Goal: Communication & Community: Connect with others

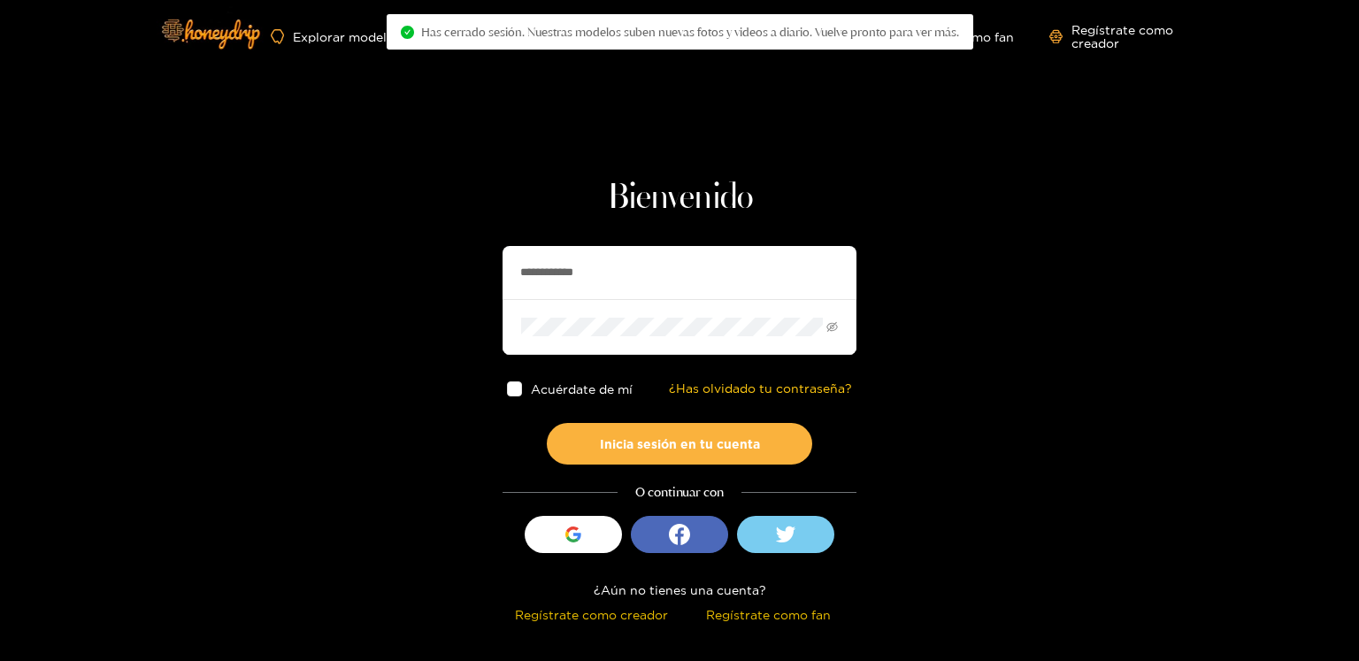
click at [567, 275] on input "**********" at bounding box center [680, 272] width 354 height 53
type input "*********"
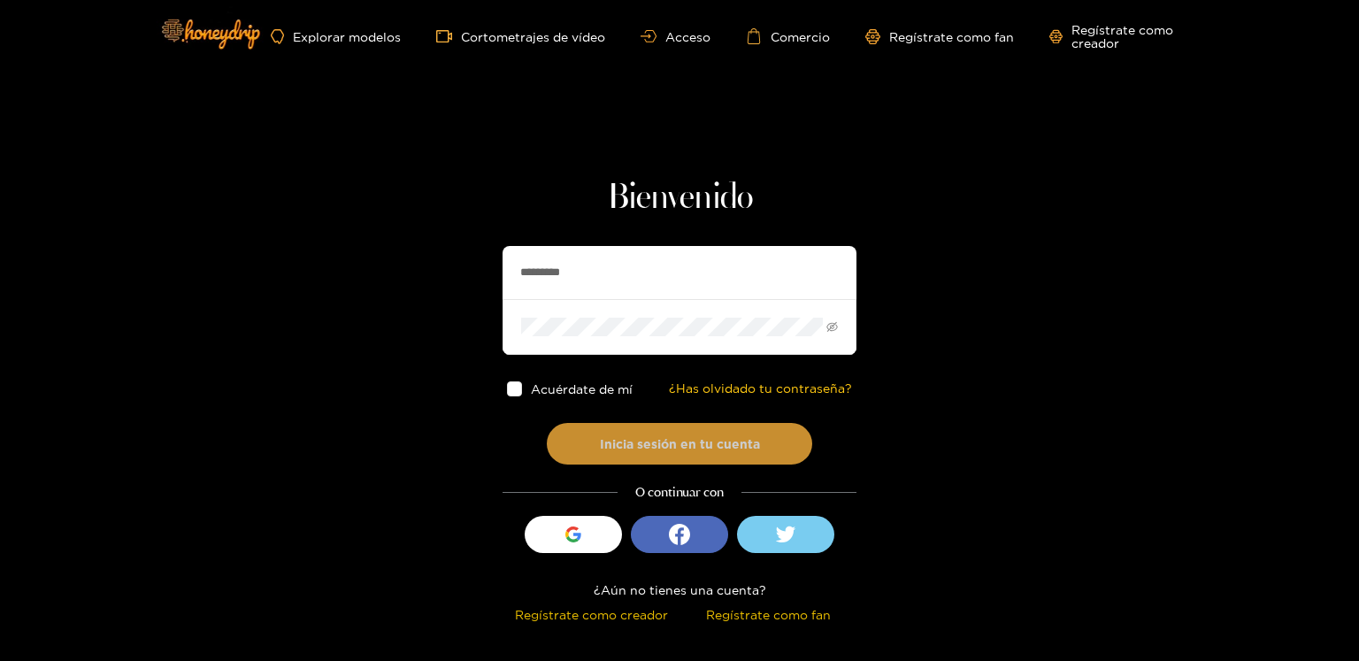
click at [628, 428] on button "Inicia sesión en tu cuenta" at bounding box center [679, 444] width 265 height 42
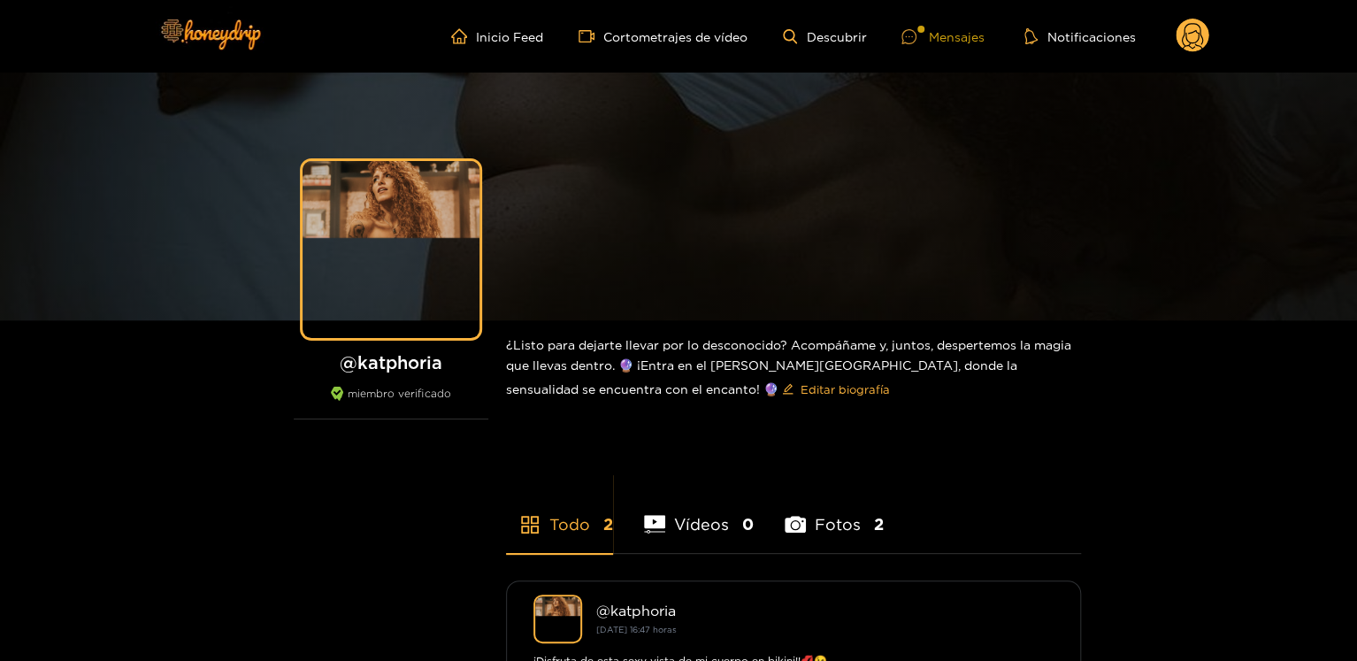
click at [919, 26] on div at bounding box center [920, 29] width 7 height 7
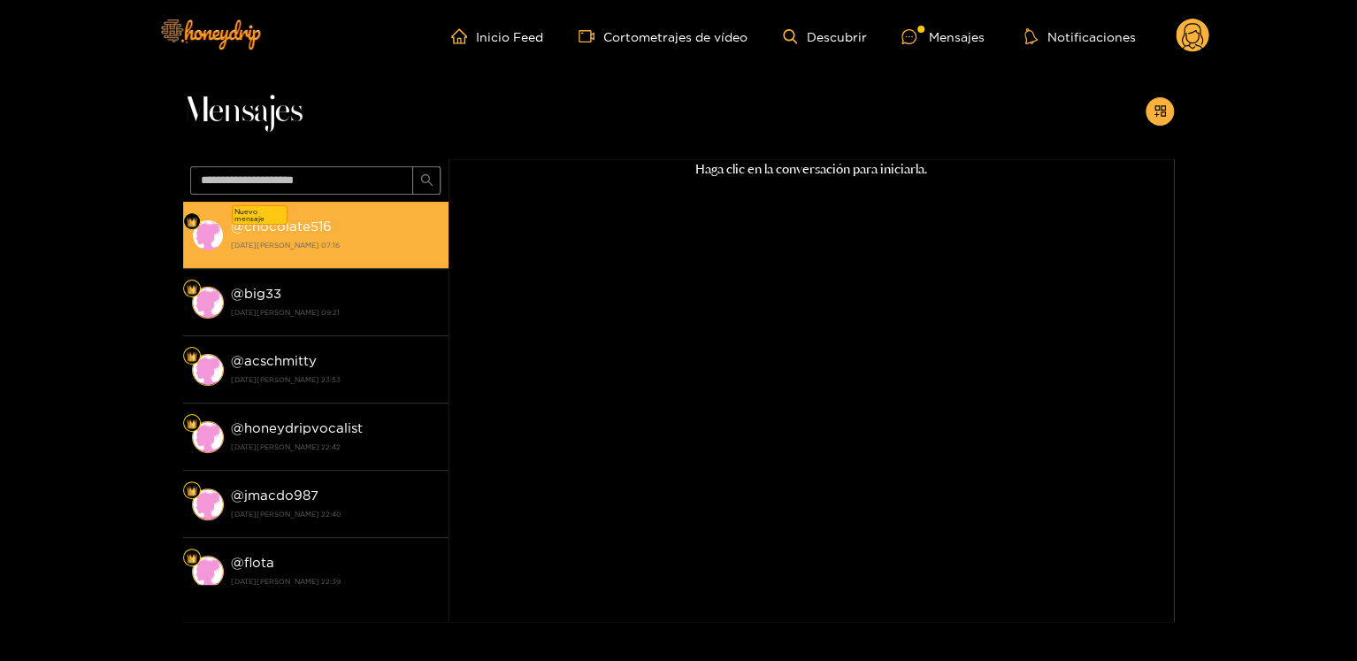
click at [351, 249] on strong "[DATE][PERSON_NAME] 07:16" at bounding box center [335, 245] width 209 height 16
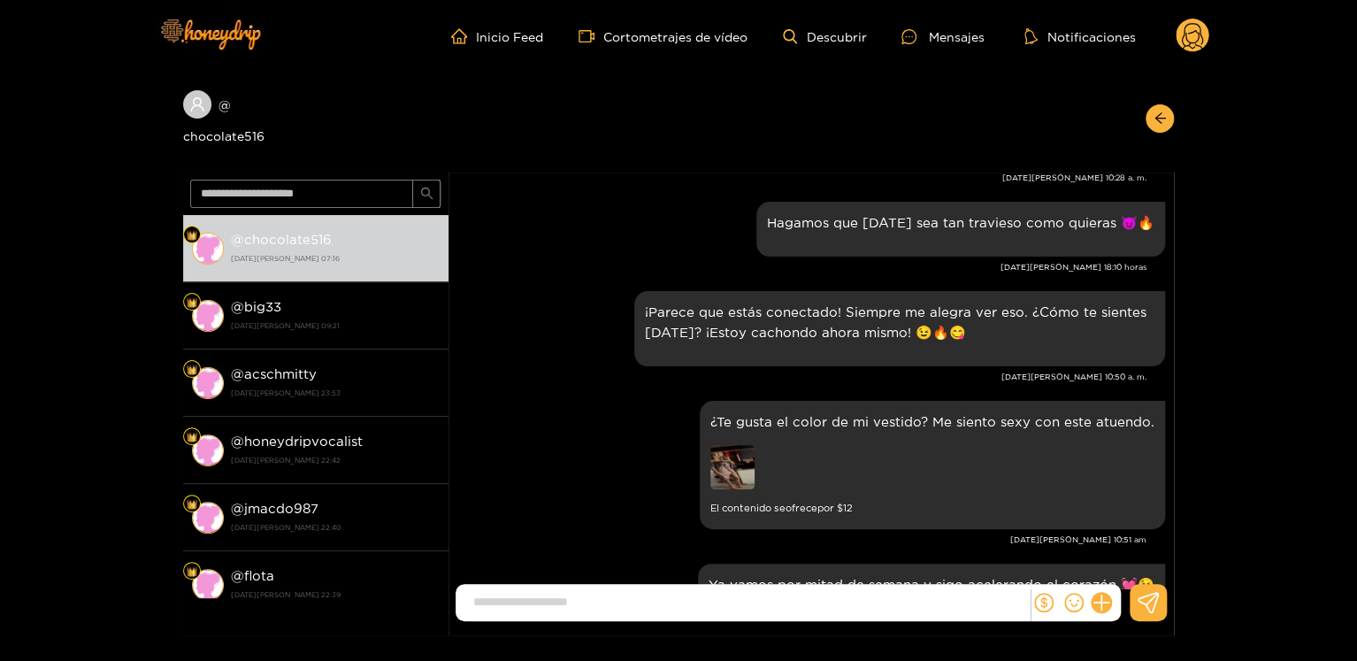
scroll to position [811, 0]
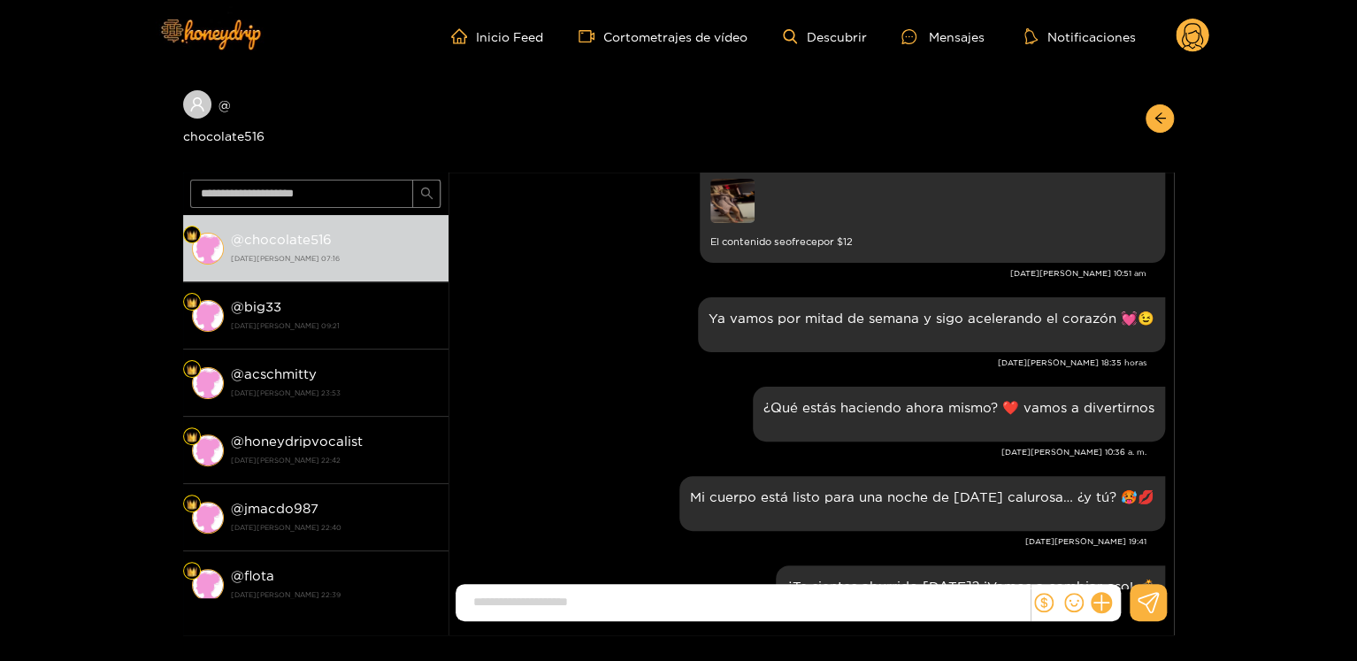
click at [752, 202] on img at bounding box center [732, 201] width 44 height 44
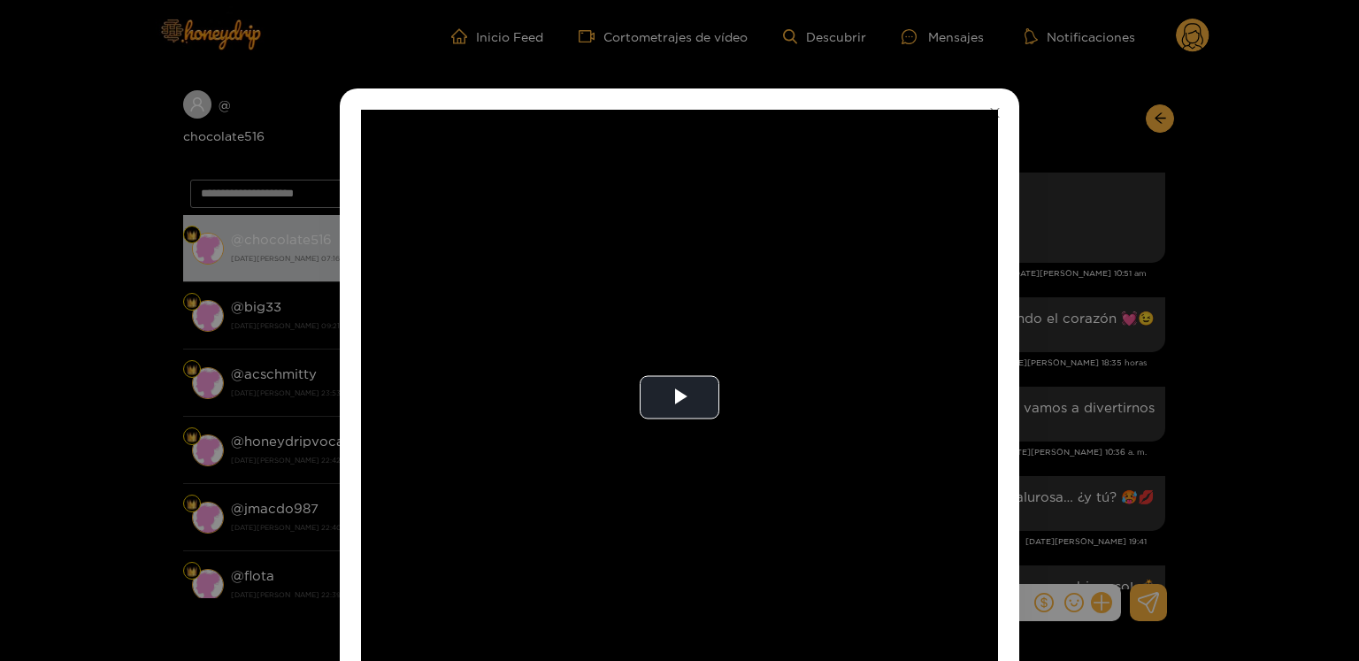
click at [1057, 242] on div "**********" at bounding box center [679, 330] width 1359 height 661
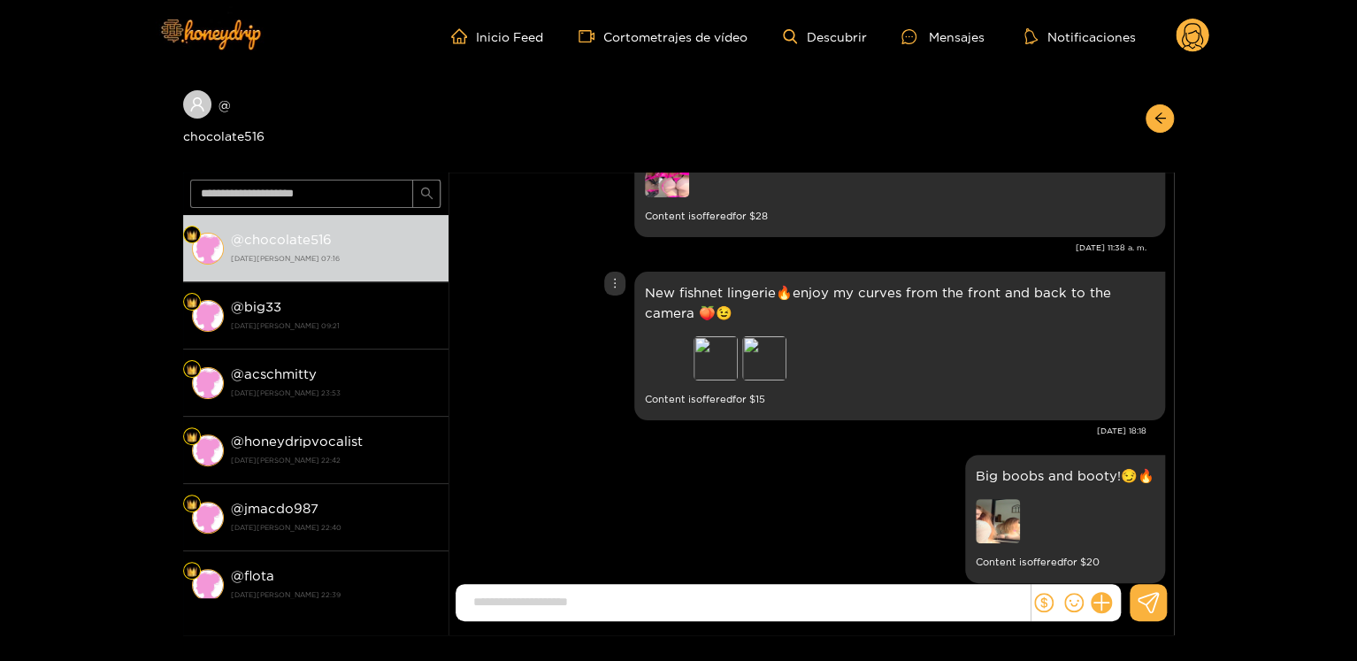
scroll to position [177, 0]
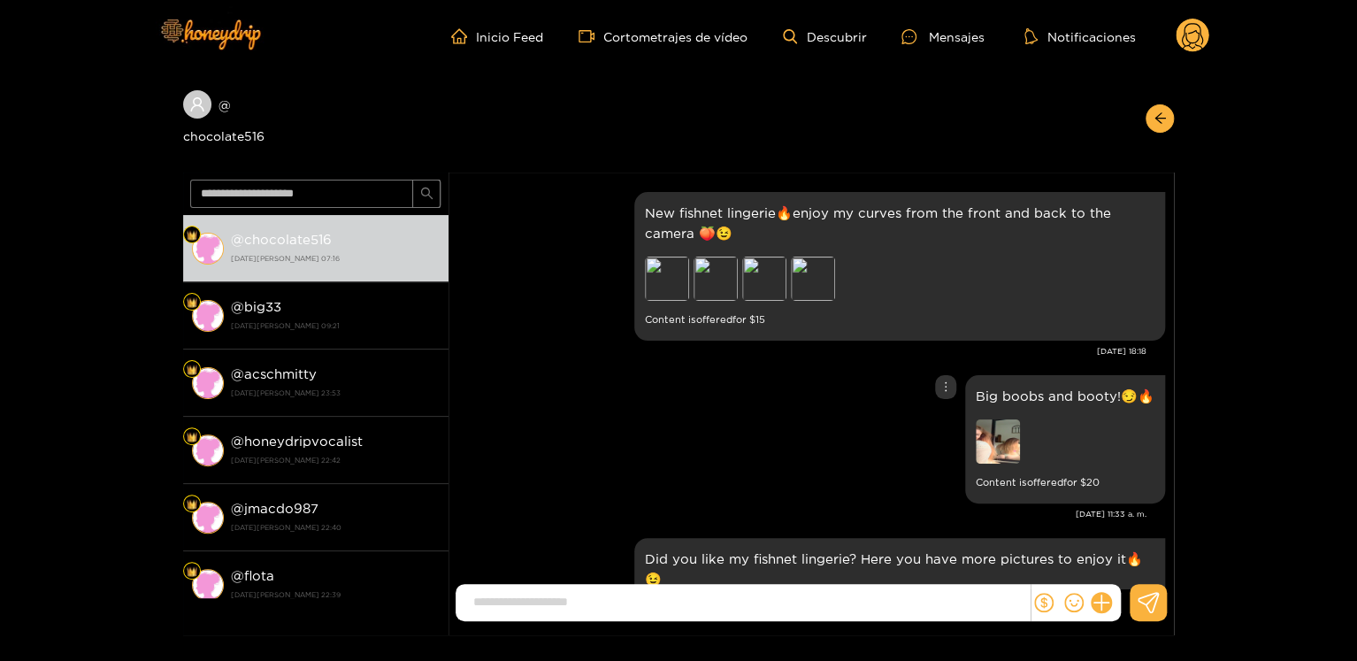
click at [1016, 453] on img at bounding box center [998, 441] width 44 height 44
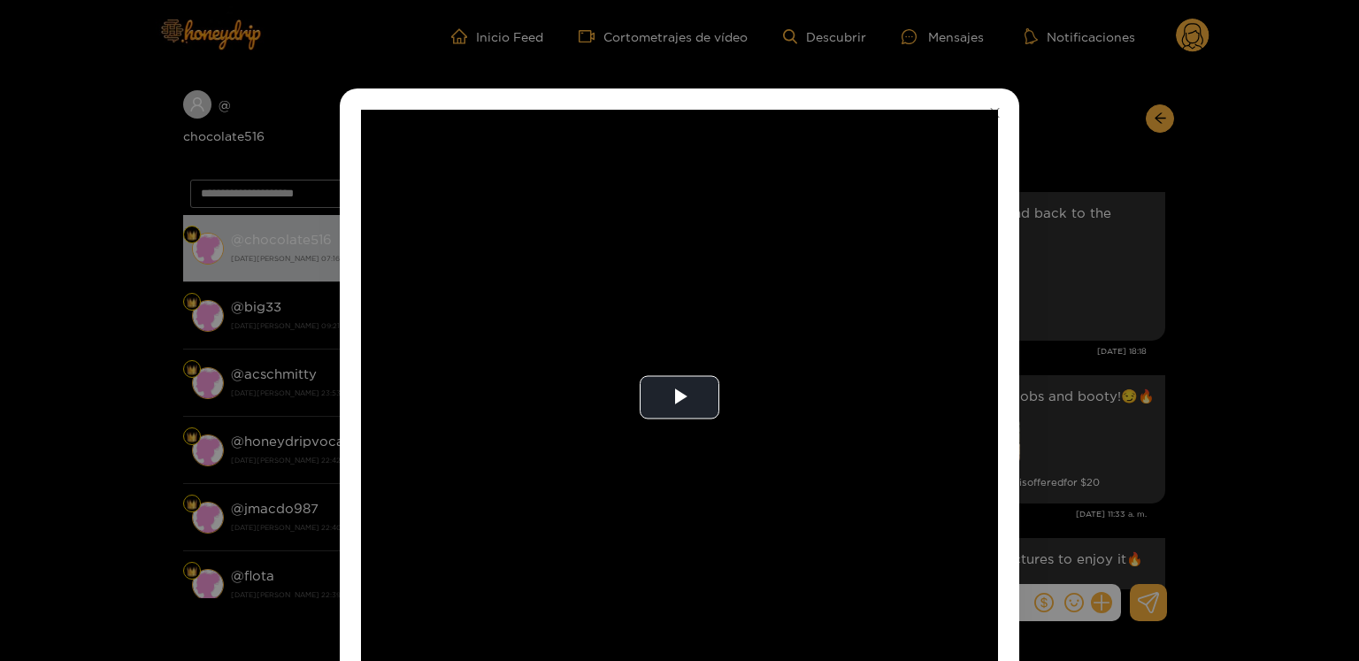
click at [1117, 358] on div "**********" at bounding box center [679, 330] width 1359 height 661
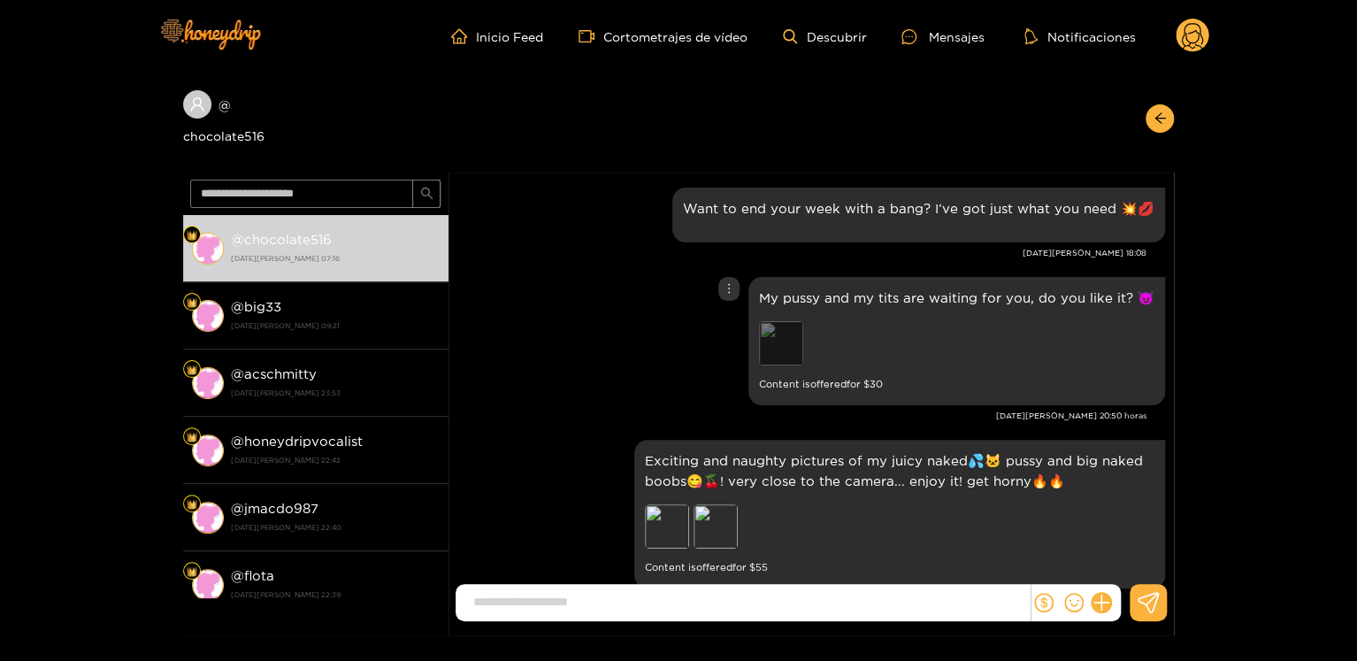
click at [790, 355] on div "Preview" at bounding box center [781, 343] width 44 height 44
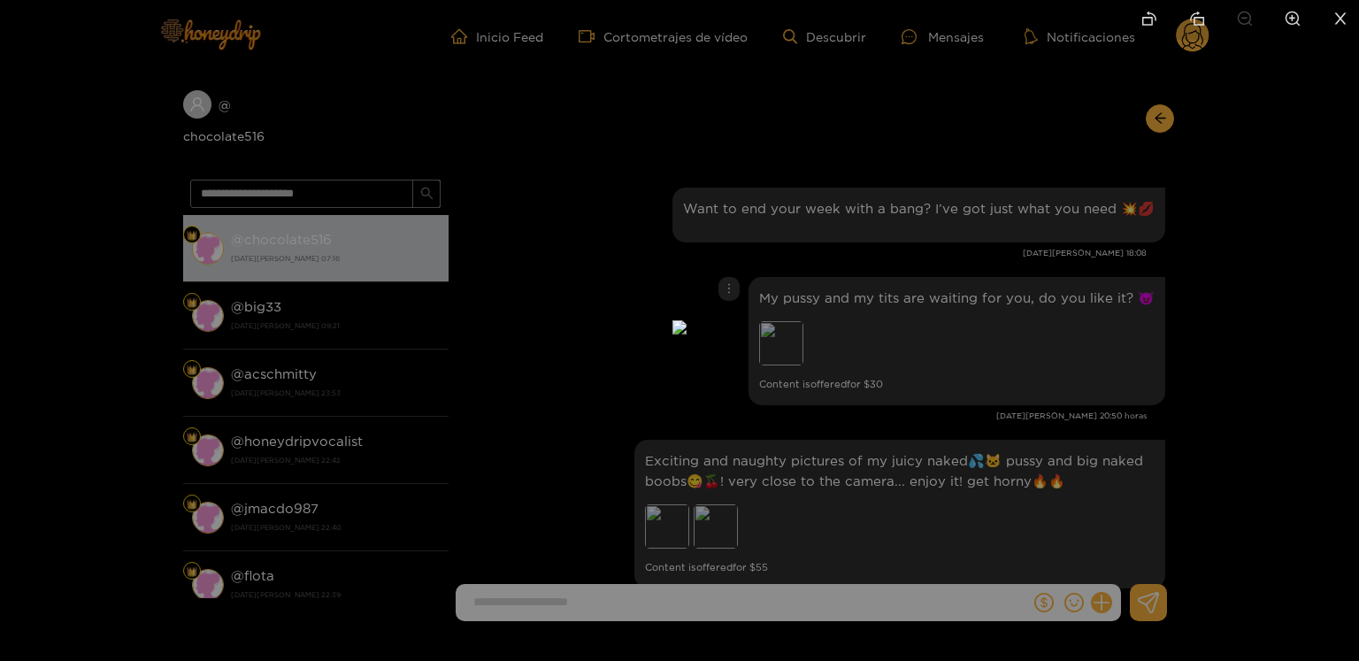
click at [1127, 345] on div at bounding box center [679, 330] width 1359 height 661
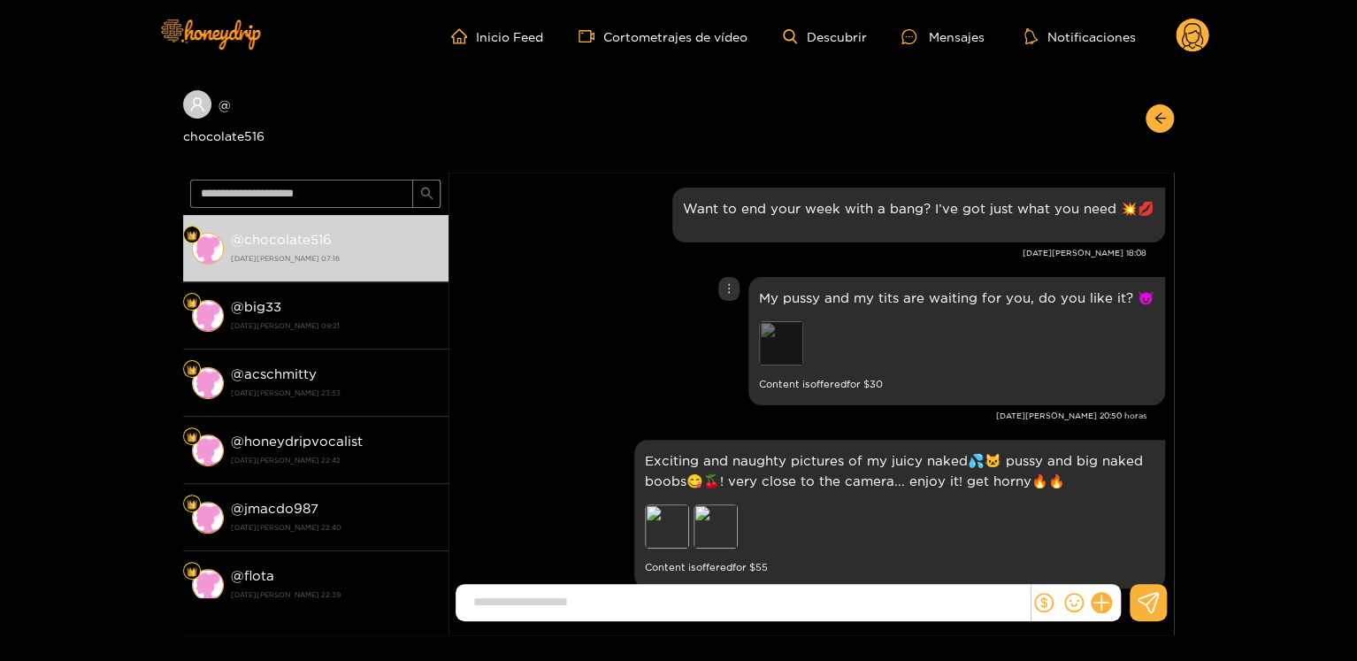
click at [780, 353] on div "Preview" at bounding box center [781, 343] width 44 height 44
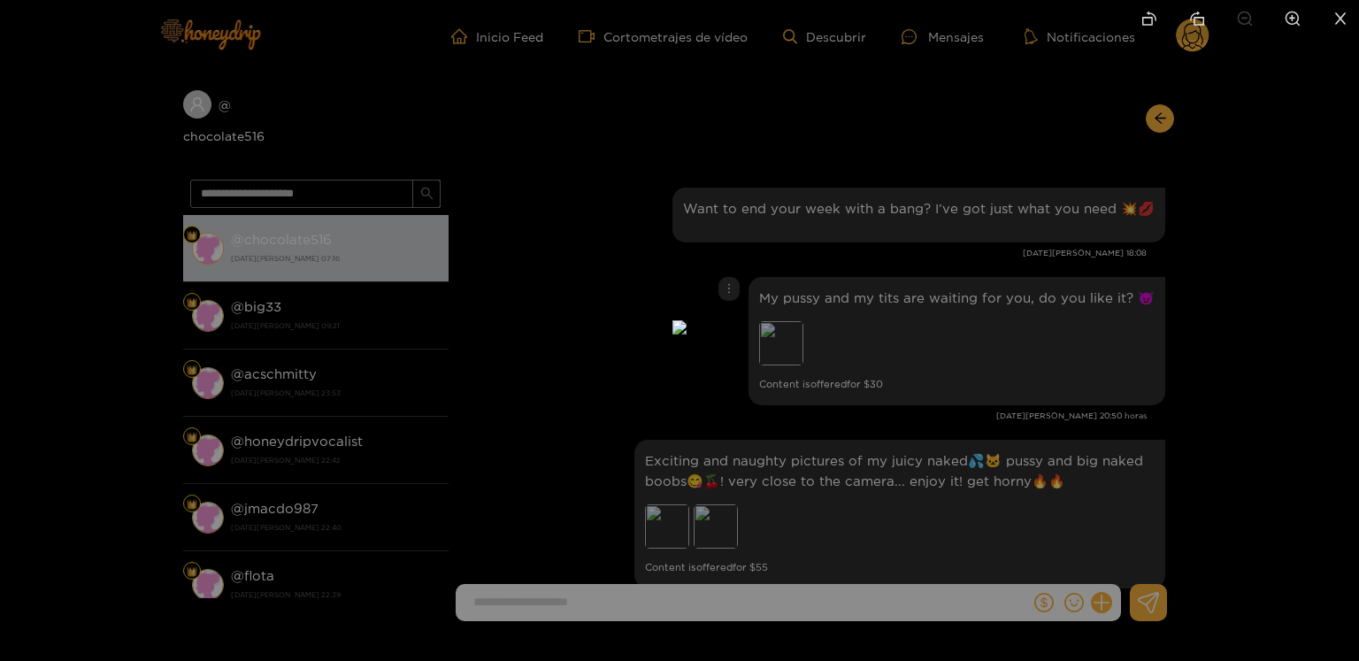
click at [1078, 384] on div at bounding box center [679, 330] width 1359 height 661
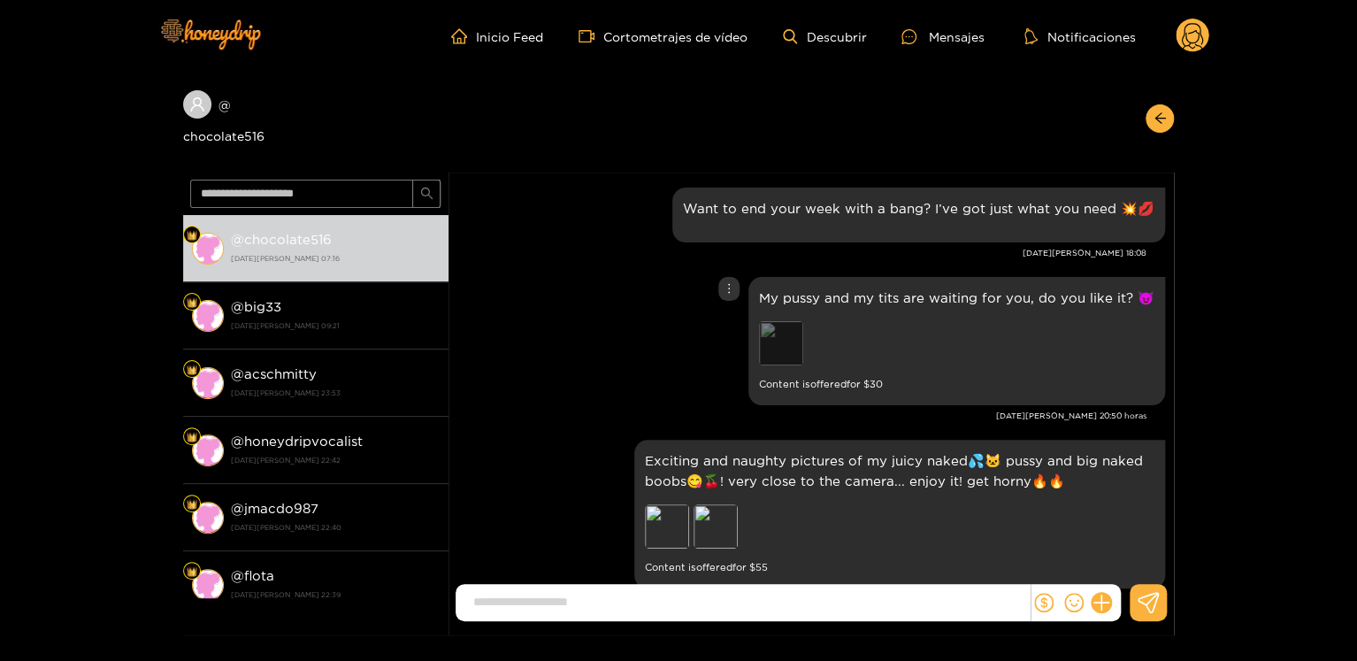
click at [785, 346] on div "Preview" at bounding box center [781, 343] width 44 height 44
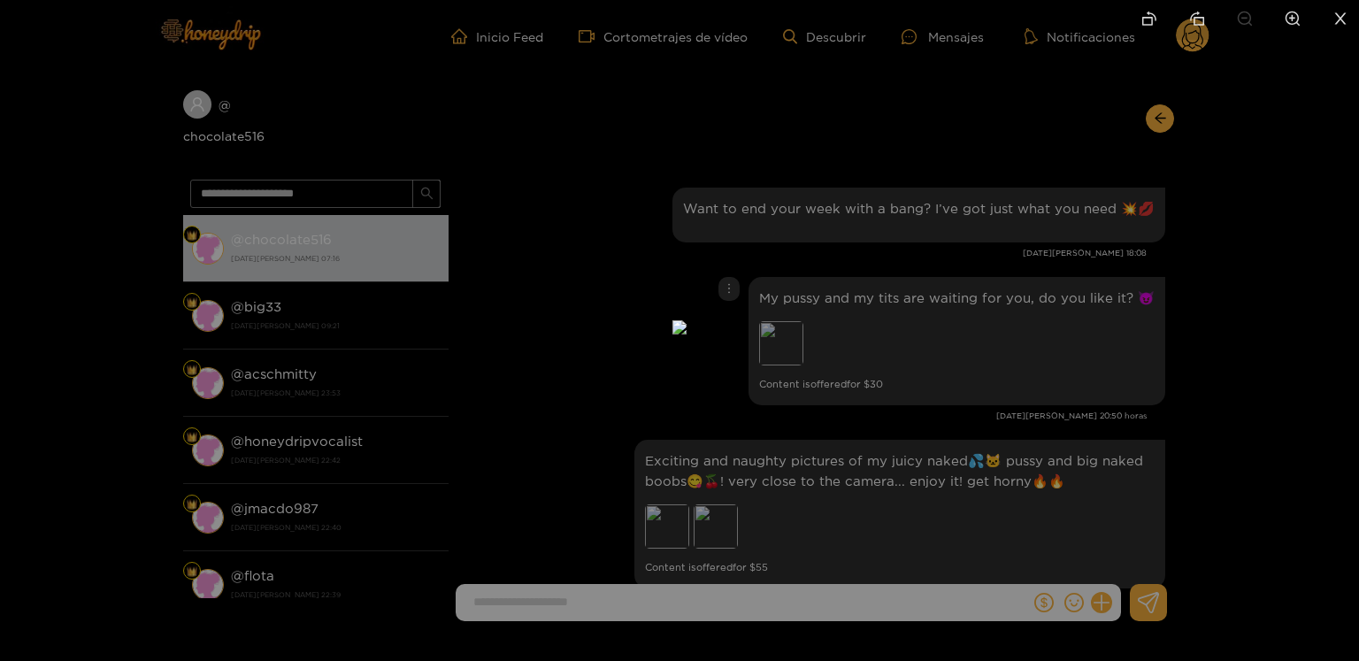
click at [1052, 324] on div at bounding box center [679, 330] width 1359 height 661
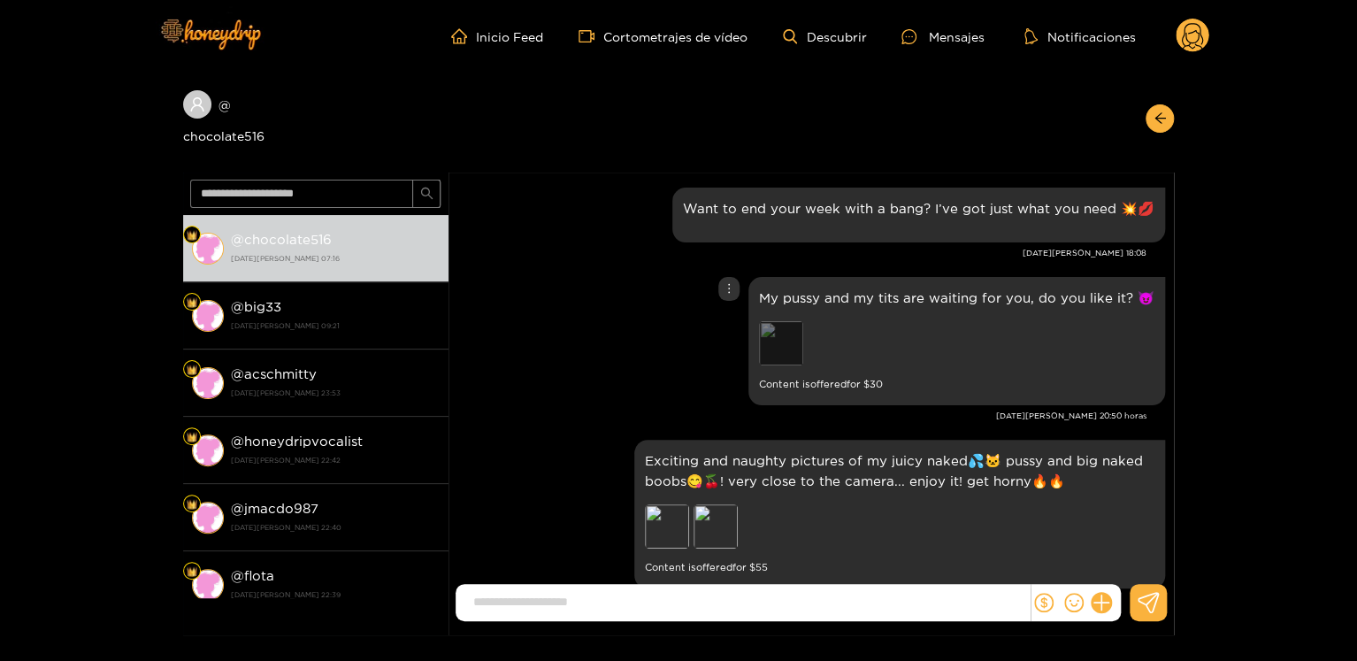
click at [788, 362] on div "Preview" at bounding box center [781, 343] width 44 height 44
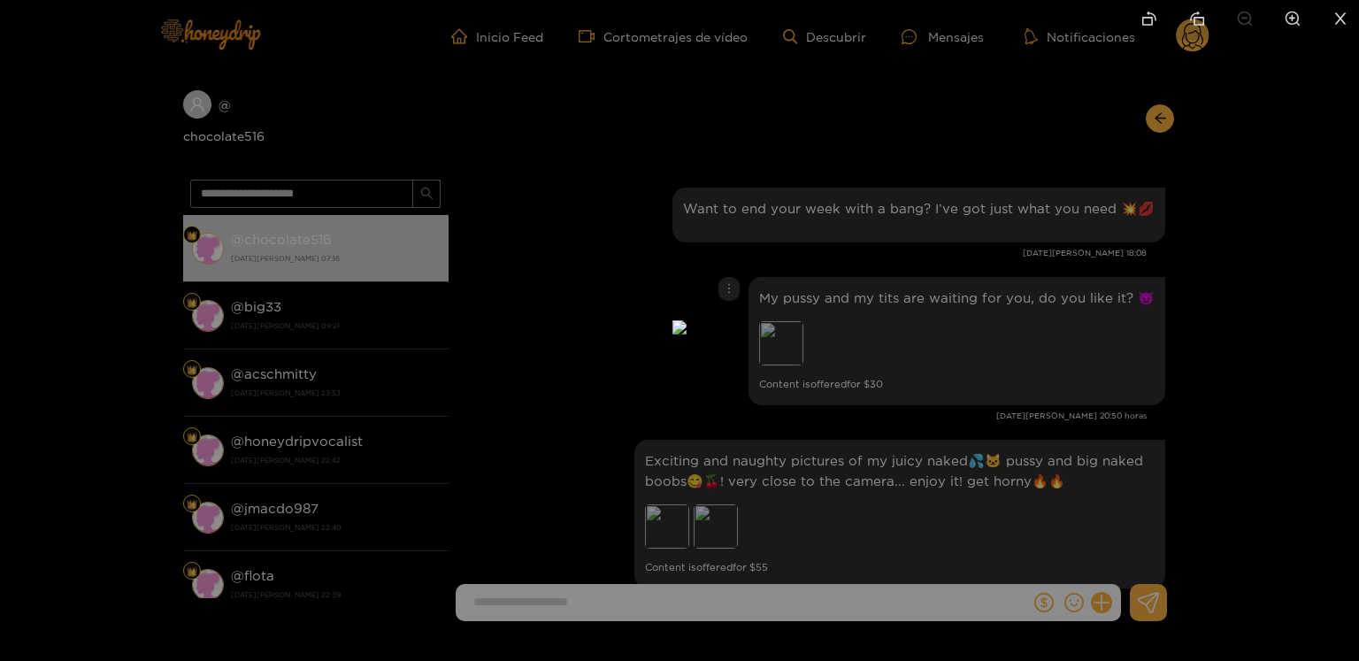
click at [978, 389] on div at bounding box center [679, 330] width 1359 height 661
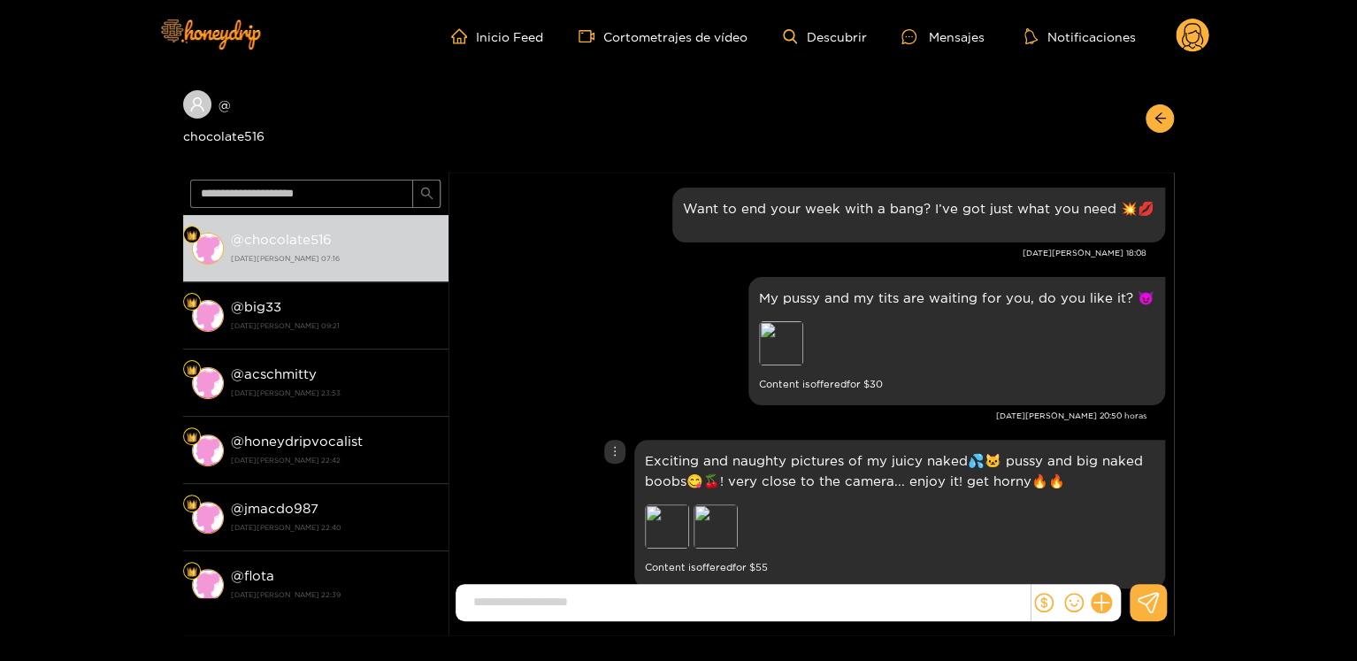
scroll to position [265, 0]
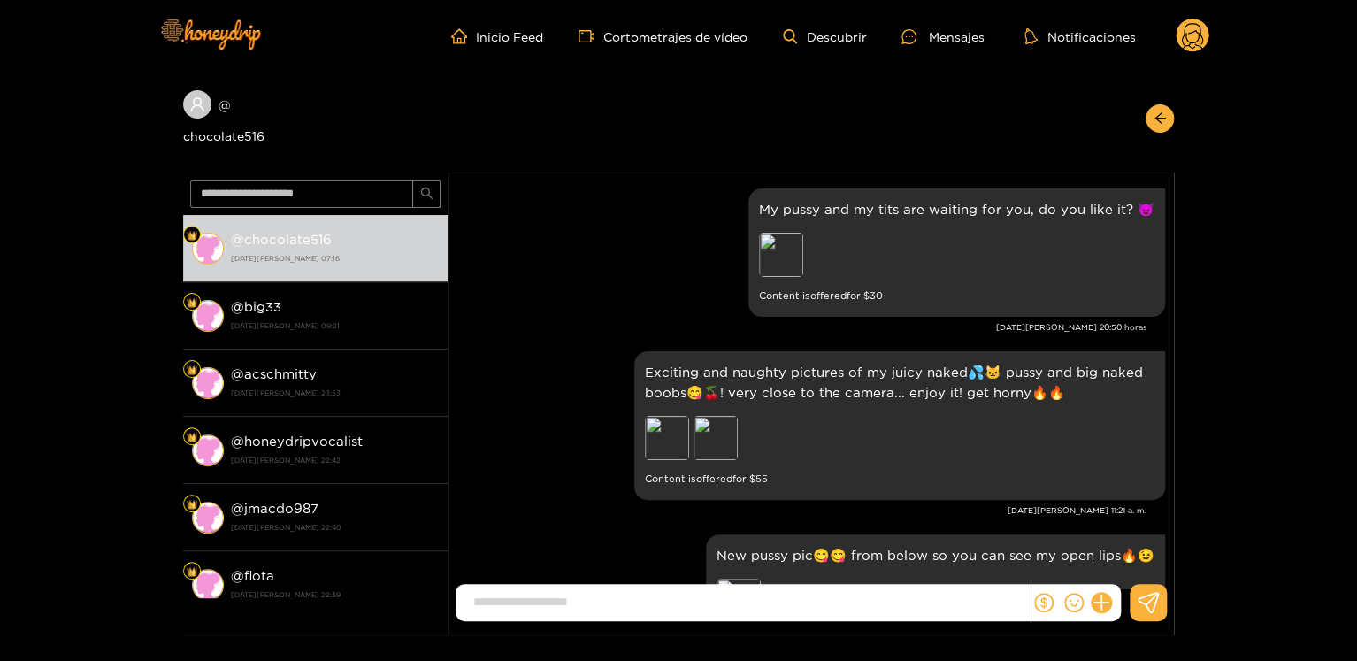
click at [763, 341] on div "My pussy and my tits are waiting for you, do you like it? 😈 Preview Content is …" at bounding box center [811, 265] width 708 height 163
click at [771, 386] on p "Exciting and naughty pictures of my juicy naked💦🐱 pussy and big naked boobs😋🍒! …" at bounding box center [900, 382] width 510 height 41
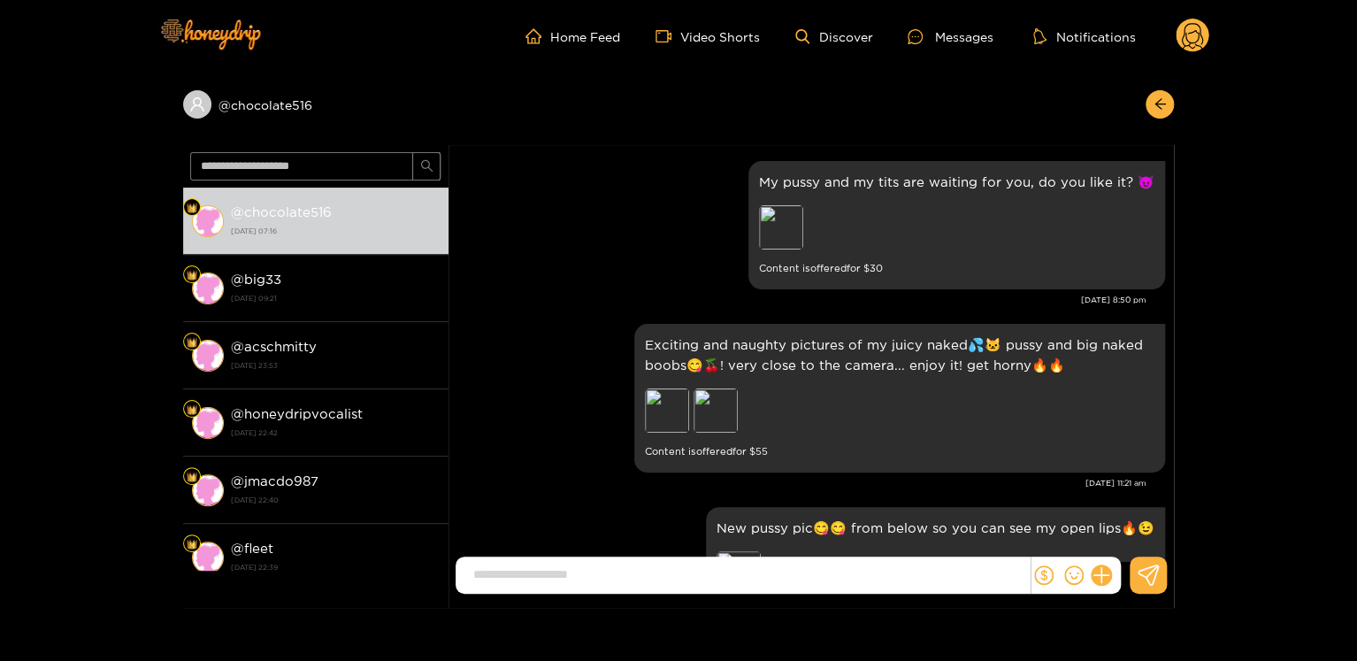
click at [1125, 479] on div "[DATE] 11:21 am" at bounding box center [801, 483] width 689 height 12
copy div "[DATE] 11:21 am"
click at [964, 374] on p "Exciting and naughty pictures of my juicy naked💦🐱 pussy and big naked boobs😋🍒! …" at bounding box center [900, 354] width 510 height 41
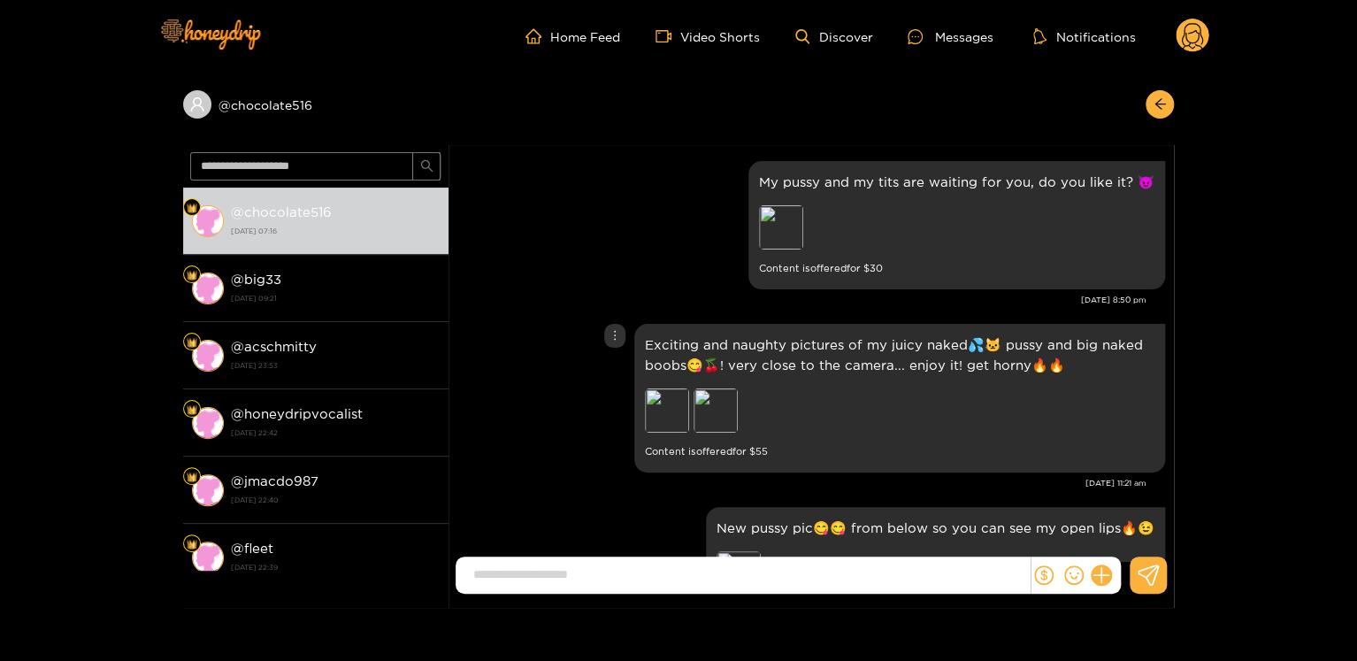
click at [927, 318] on div "My pussy and my tits are waiting for you, do you like it? 😈 Preview Content is …" at bounding box center [811, 238] width 708 height 163
click at [933, 345] on p "Exciting and naughty pictures of my juicy naked💦🐱 pussy and big naked boobs😋🍒! …" at bounding box center [900, 354] width 510 height 41
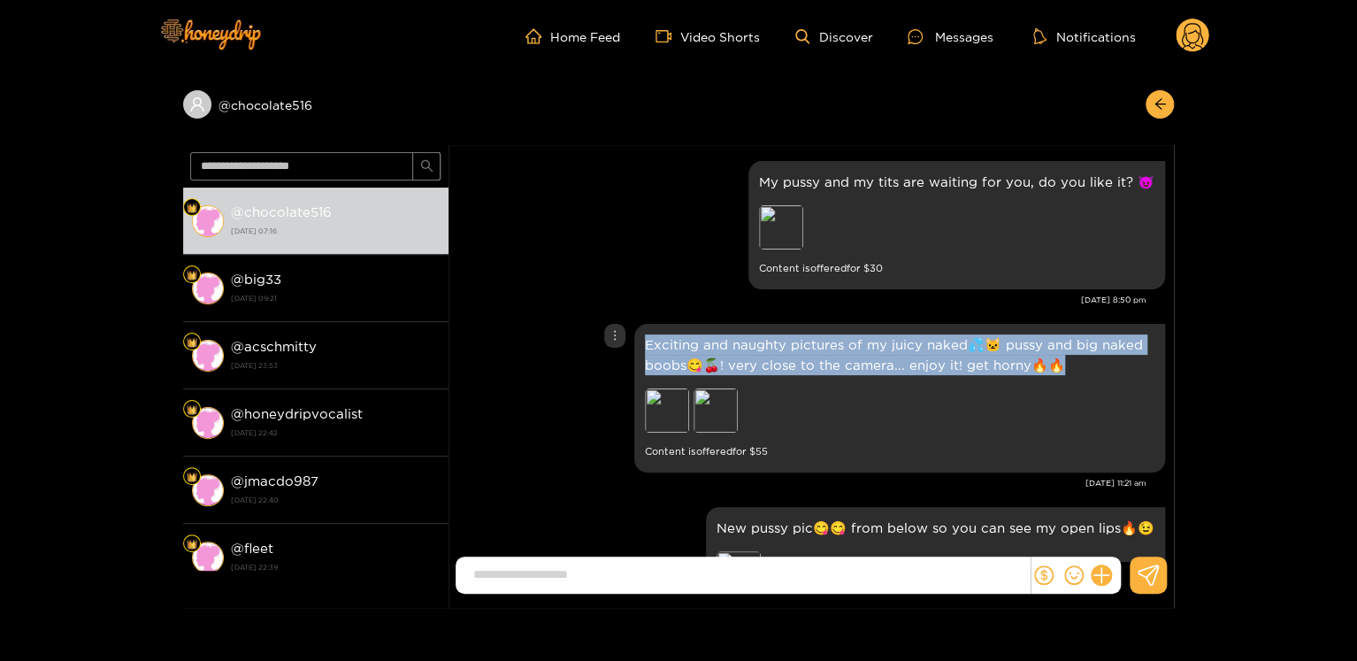
click at [933, 346] on p "Exciting and naughty pictures of my juicy naked💦🐱 pussy and big naked boobs😋🍒! …" at bounding box center [900, 354] width 510 height 41
copy p "Exciting and naughty pictures of my juicy naked💦🐱 pussy and big naked boobs😋🍒! …"
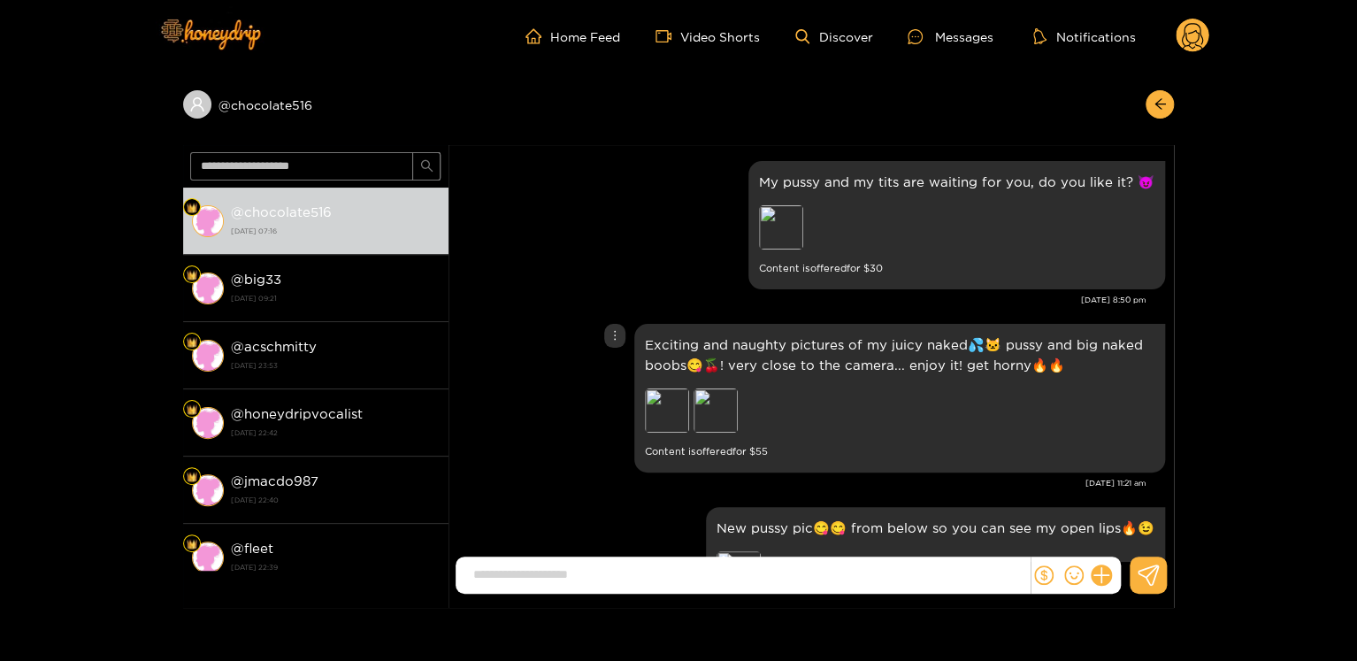
click at [1116, 474] on div "Exciting and naughty pictures of my juicy naked💦🐱 pussy and big naked boobs😋🍒! …" at bounding box center [811, 397] width 708 height 157
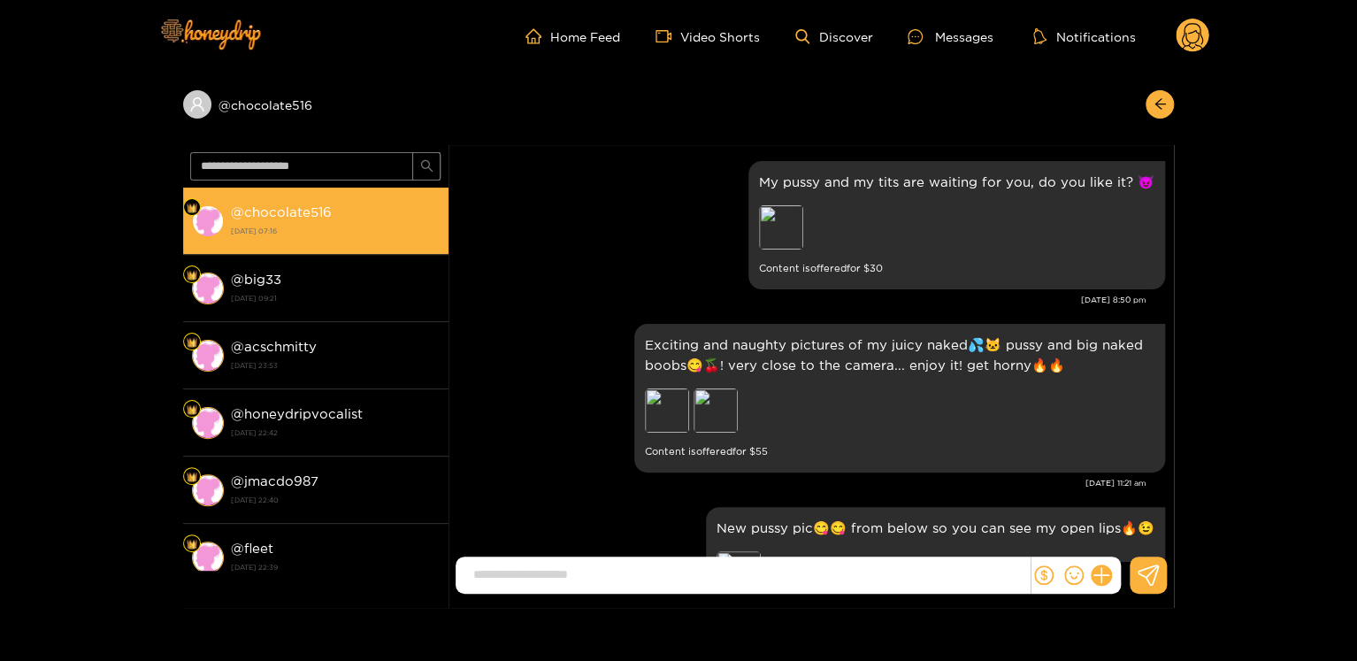
click at [287, 217] on strong "@ chocolate516" at bounding box center [281, 211] width 101 height 15
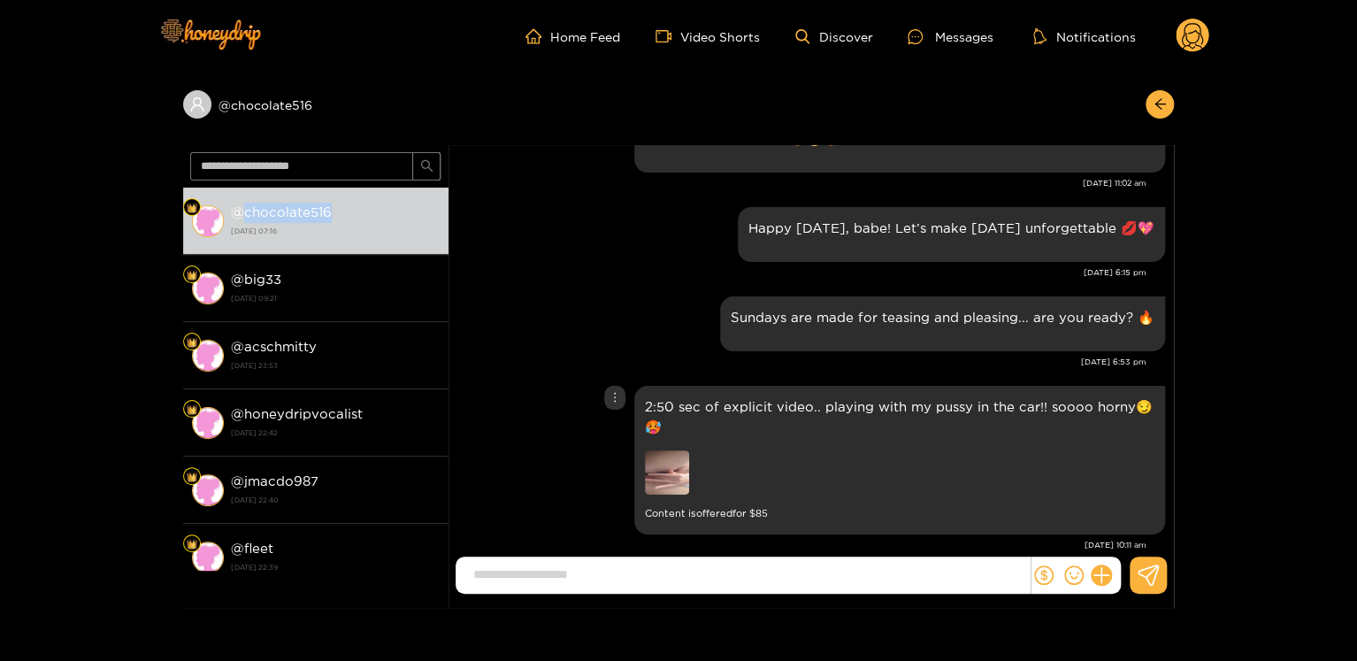
scroll to position [2831, 0]
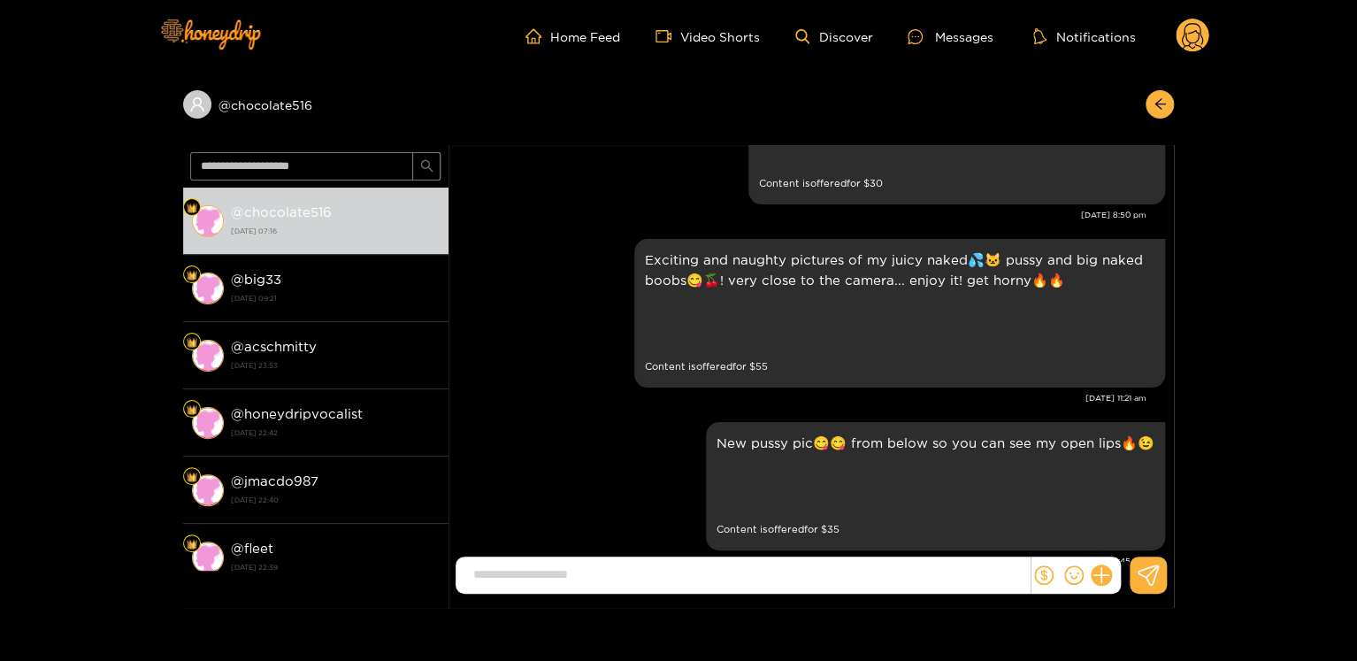
scroll to position [354, 0]
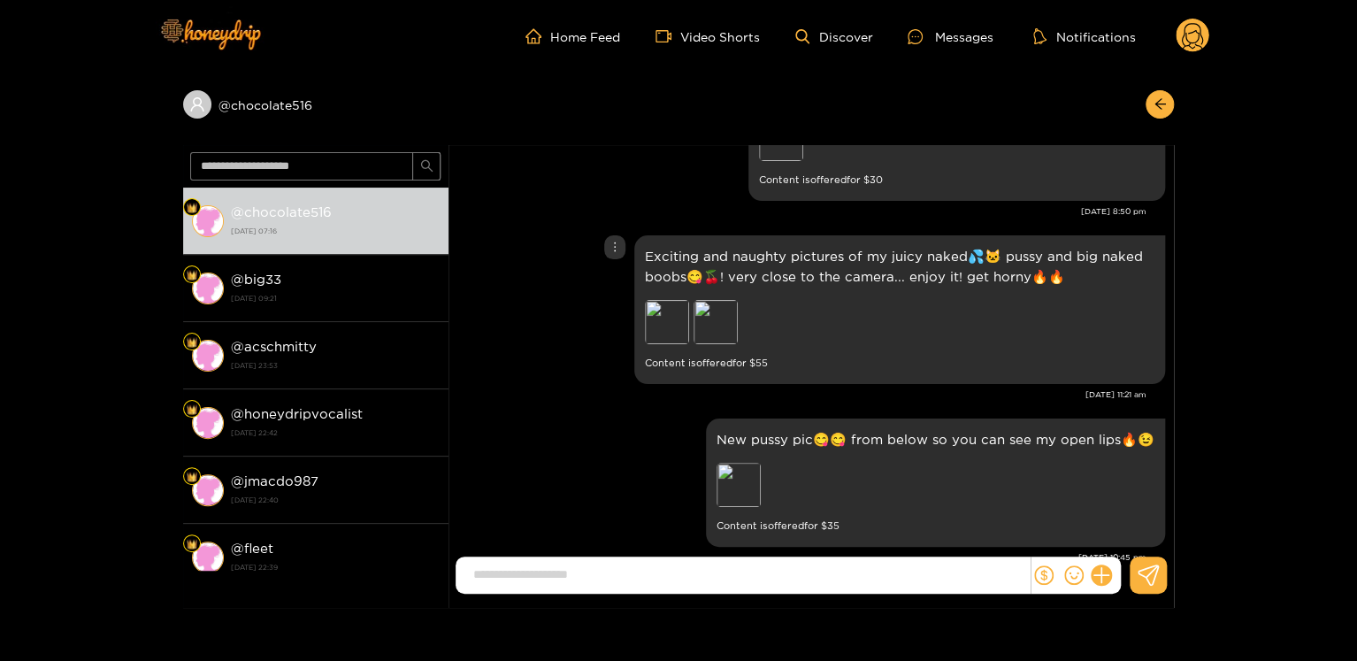
click at [837, 265] on p "Exciting and naughty pictures of my juicy naked💦🐱 pussy and big naked boobs😋🍒! …" at bounding box center [900, 266] width 510 height 41
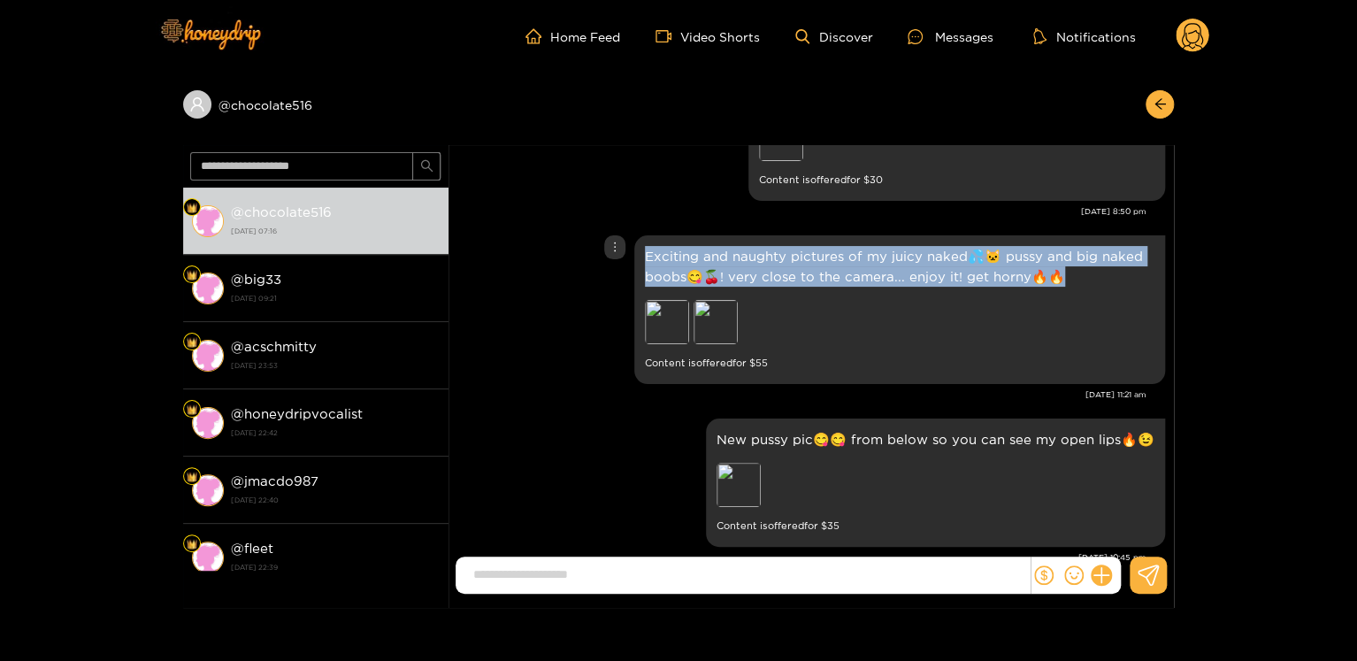
click at [837, 265] on p "Exciting and naughty pictures of my juicy naked💦🐱 pussy and big naked boobs😋🍒! …" at bounding box center [900, 266] width 510 height 41
copy p "Exciting and naughty pictures of my juicy naked💦🐱 pussy and big naked boobs😋🍒! …"
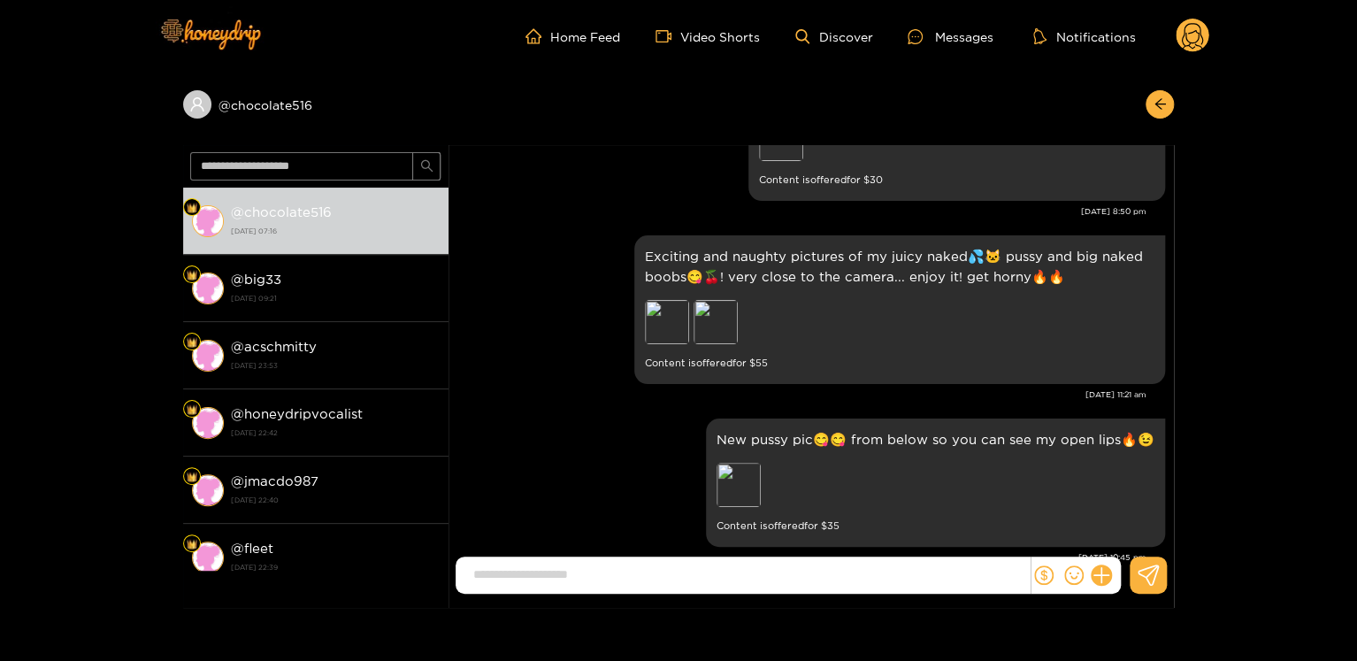
click at [1104, 403] on div "Exciting and naughty pictures of my juicy naked💦🐱 pussy and big naked boobs😋🍒! …" at bounding box center [811, 322] width 708 height 183
click at [1103, 389] on div "[DATE] 11:21 am" at bounding box center [801, 394] width 689 height 12
copy div "[DATE] 11:21 am"
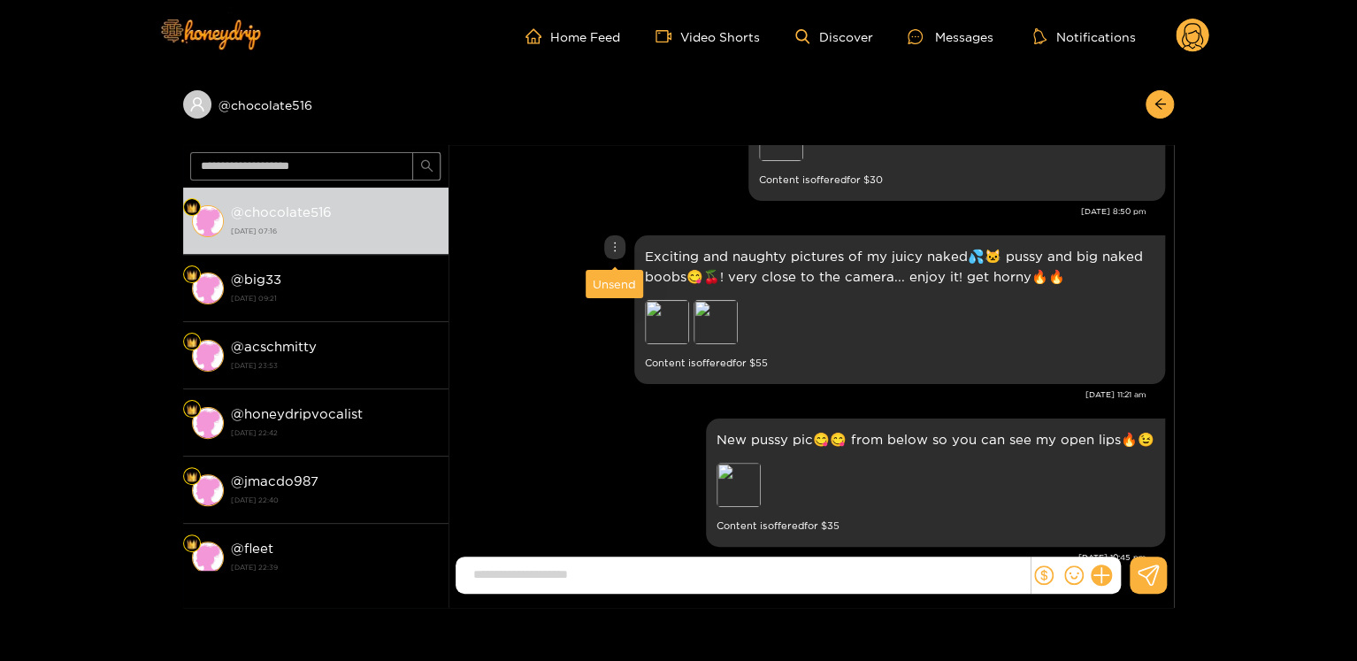
click at [624, 249] on div at bounding box center [614, 247] width 21 height 24
click at [1106, 390] on div "[DATE] 11:21 am" at bounding box center [801, 394] width 689 height 12
copy div "[DATE] 11:21 am"
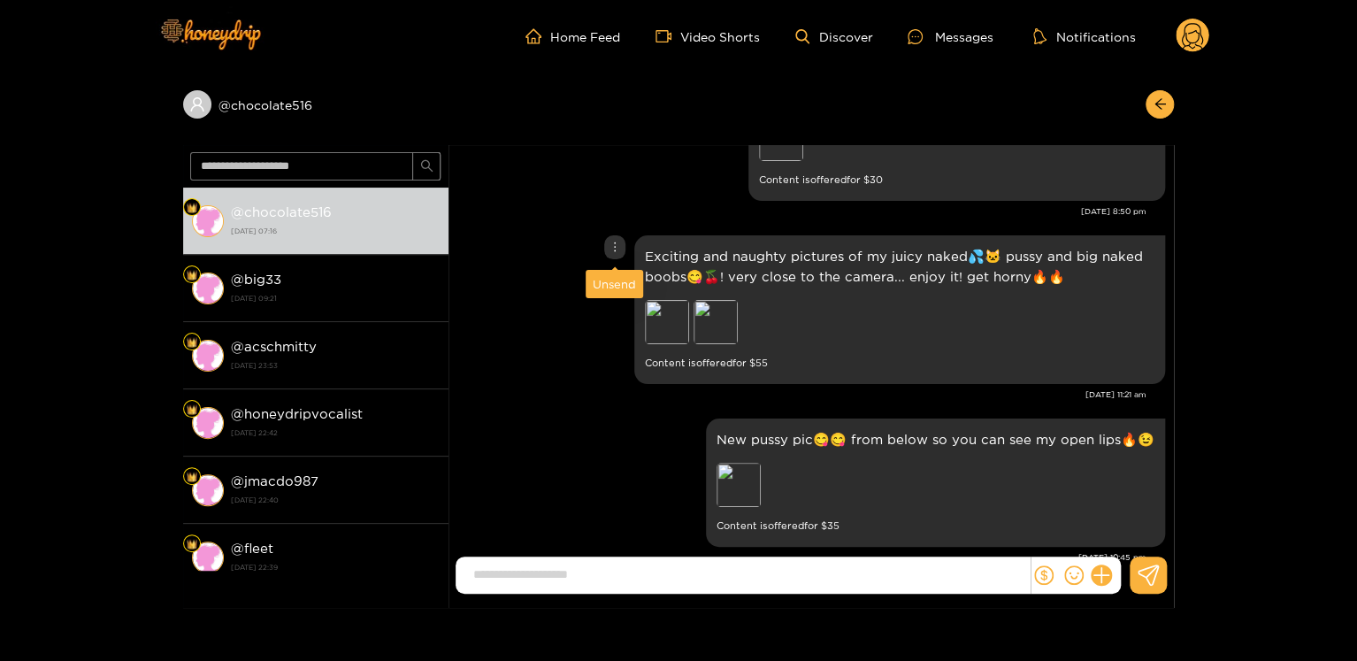
click at [621, 242] on div at bounding box center [614, 247] width 21 height 24
click at [619, 279] on div "Unsend" at bounding box center [614, 284] width 43 height 18
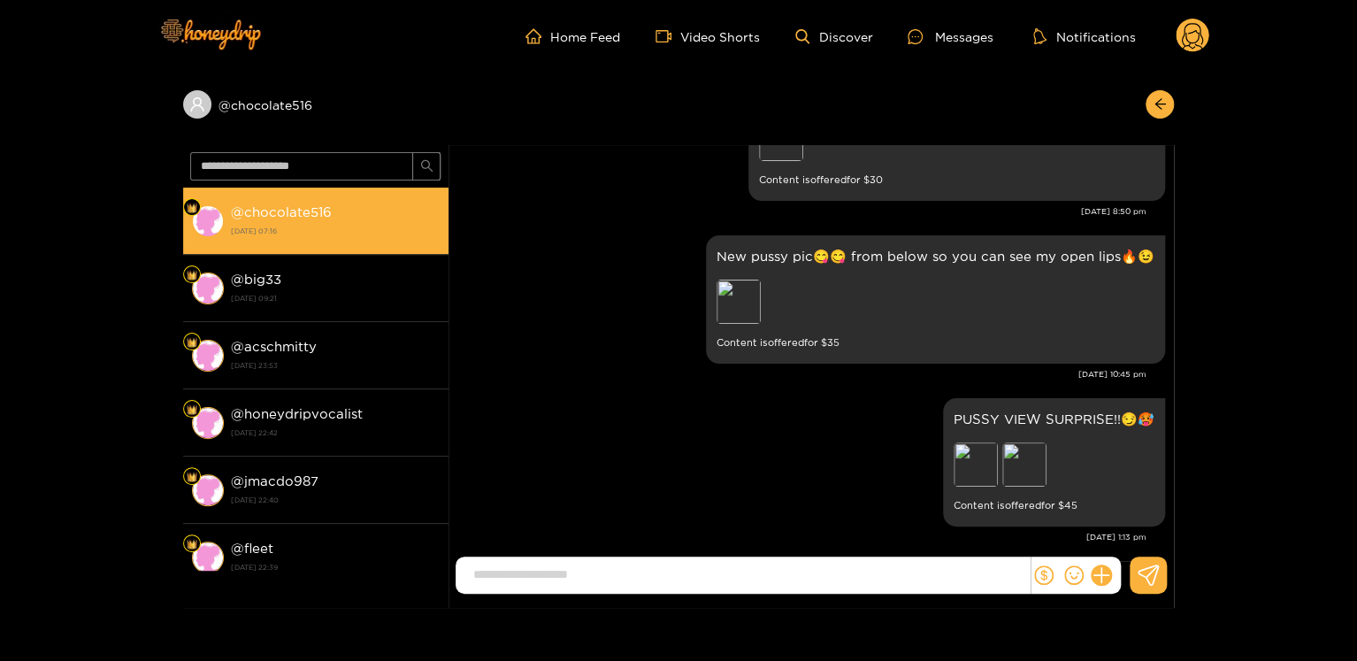
click at [290, 208] on strong "@ chocolate516" at bounding box center [281, 211] width 101 height 15
copy strong "chocolate516"
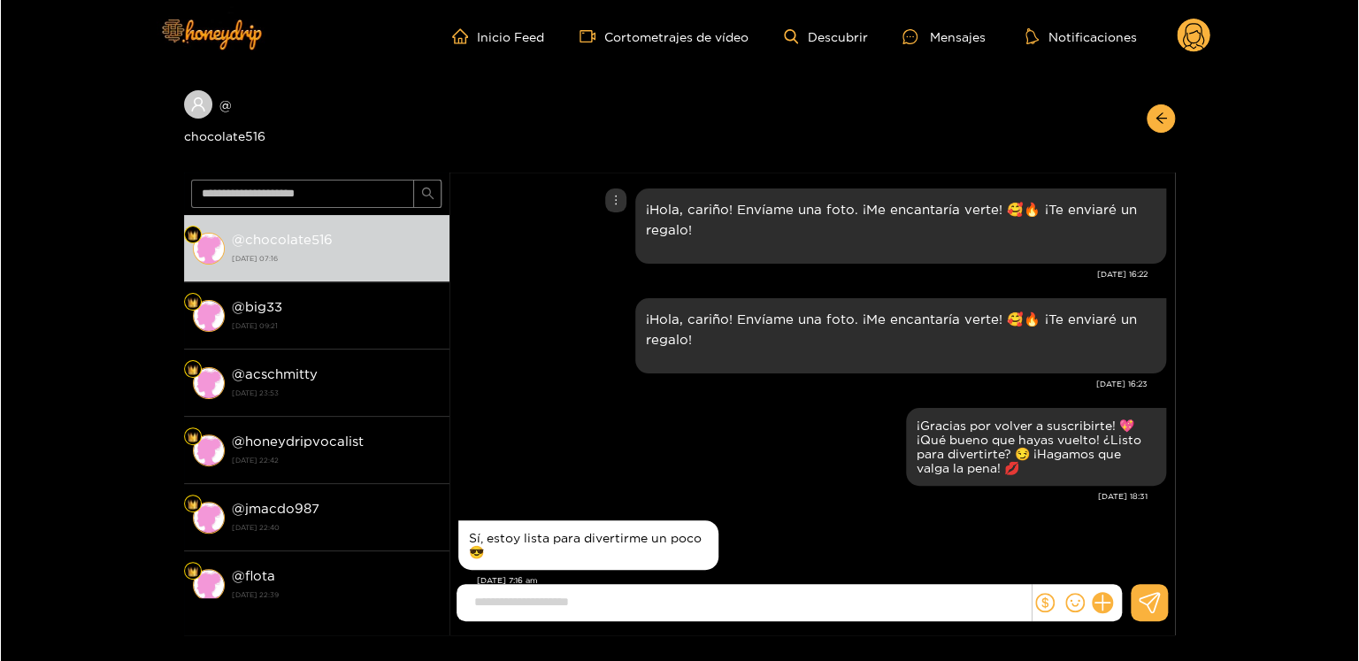
scroll to position [2138, 0]
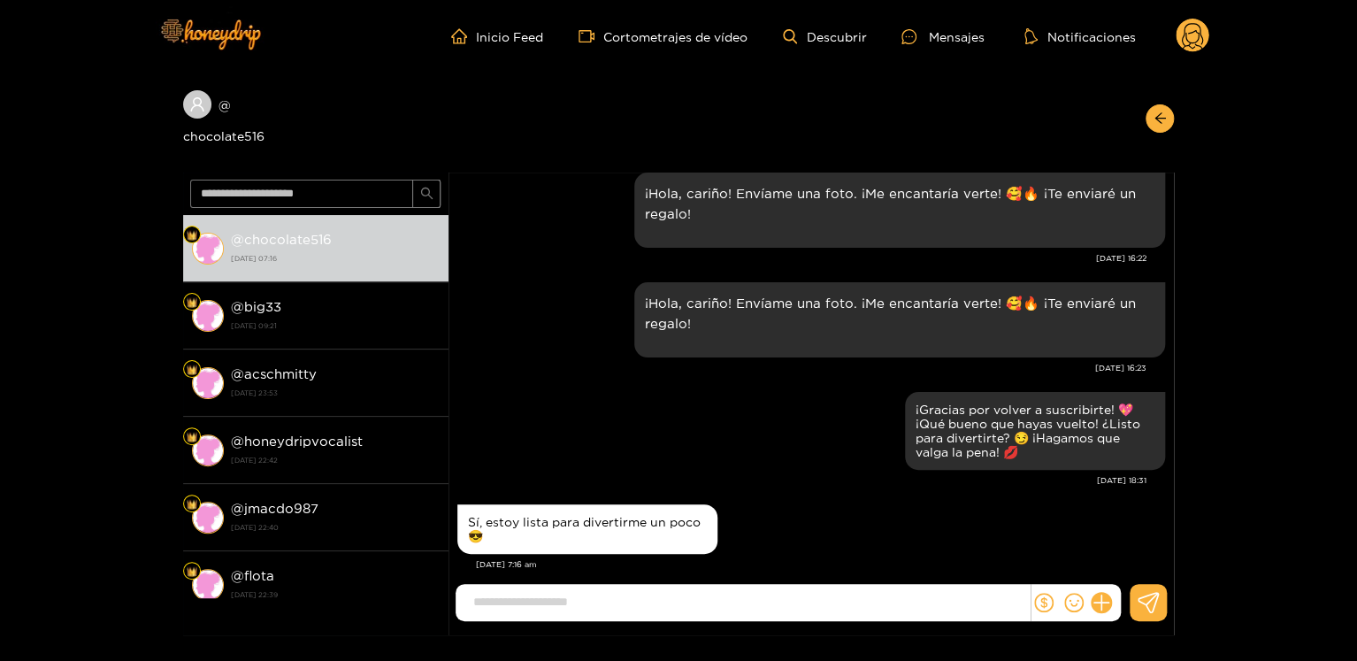
click at [649, 613] on input at bounding box center [746, 601] width 565 height 29
drag, startPoint x: 1095, startPoint y: 602, endPoint x: 1101, endPoint y: 592, distance: 11.1
click at [1096, 601] on icon at bounding box center [1102, 603] width 20 height 20
click at [1132, 544] on button at bounding box center [1134, 560] width 62 height 40
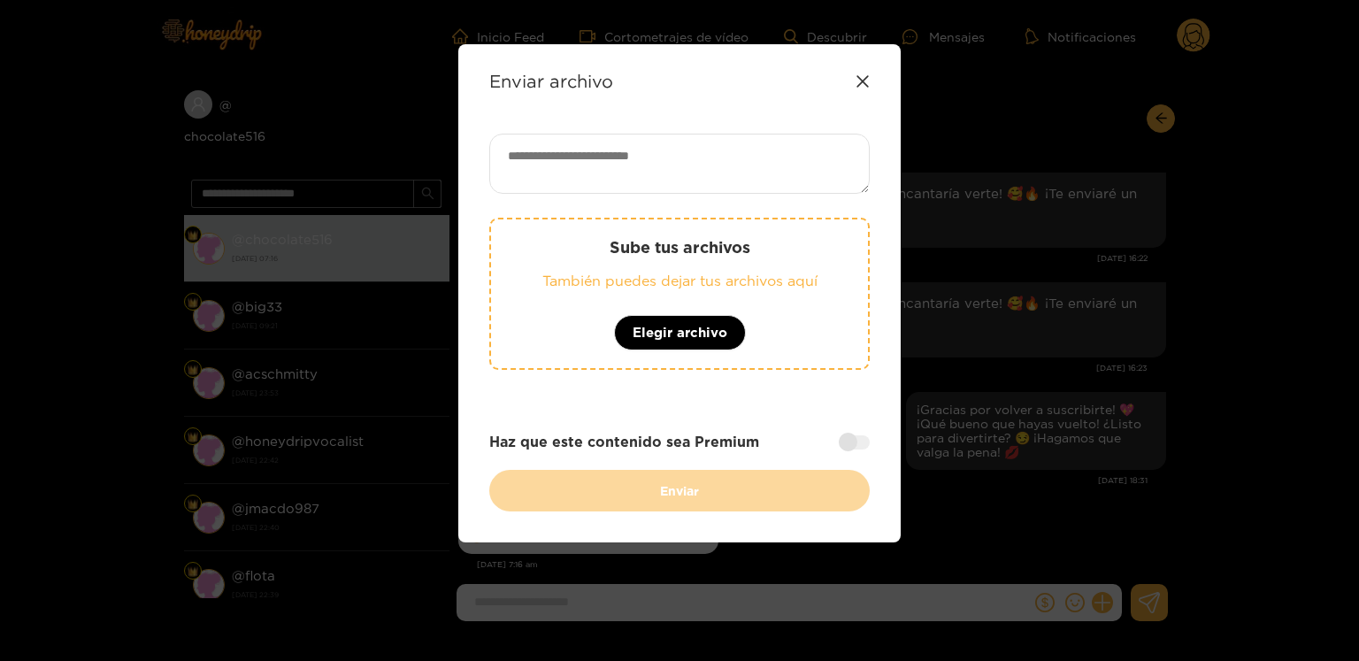
click at [1107, 405] on div "Enviar archivo Sube tus archivos También puedes dejar tus archivos aquí Elegir …" at bounding box center [679, 330] width 1359 height 661
click at [853, 77] on div "Enviar archivo" at bounding box center [679, 81] width 380 height 20
click at [855, 79] on div "Enviar archivo" at bounding box center [679, 81] width 380 height 20
click at [861, 81] on icon at bounding box center [863, 81] width 14 height 14
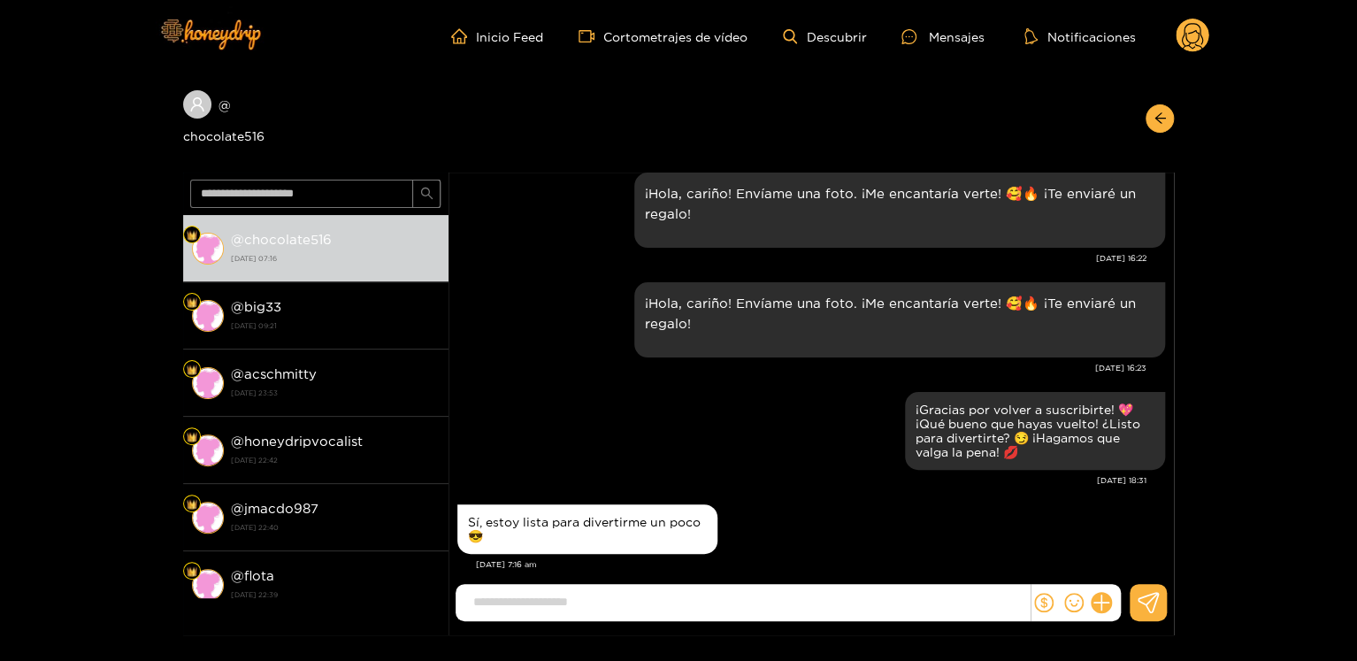
click at [690, 595] on input at bounding box center [746, 601] width 565 height 29
paste input "**********"
type input "**********"
click at [1101, 603] on icon at bounding box center [1102, 602] width 17 height 17
click at [1127, 561] on icon at bounding box center [1134, 559] width 18 height 18
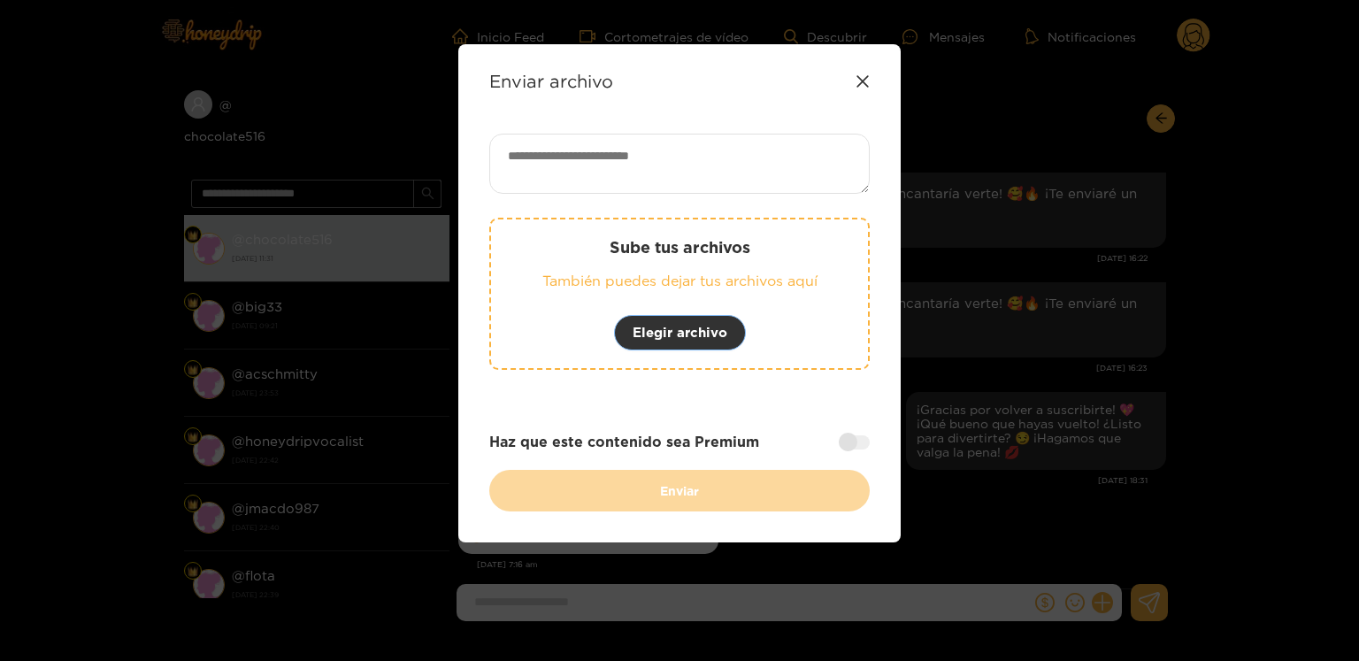
click at [655, 341] on span "Elegir archivo" at bounding box center [680, 332] width 95 height 21
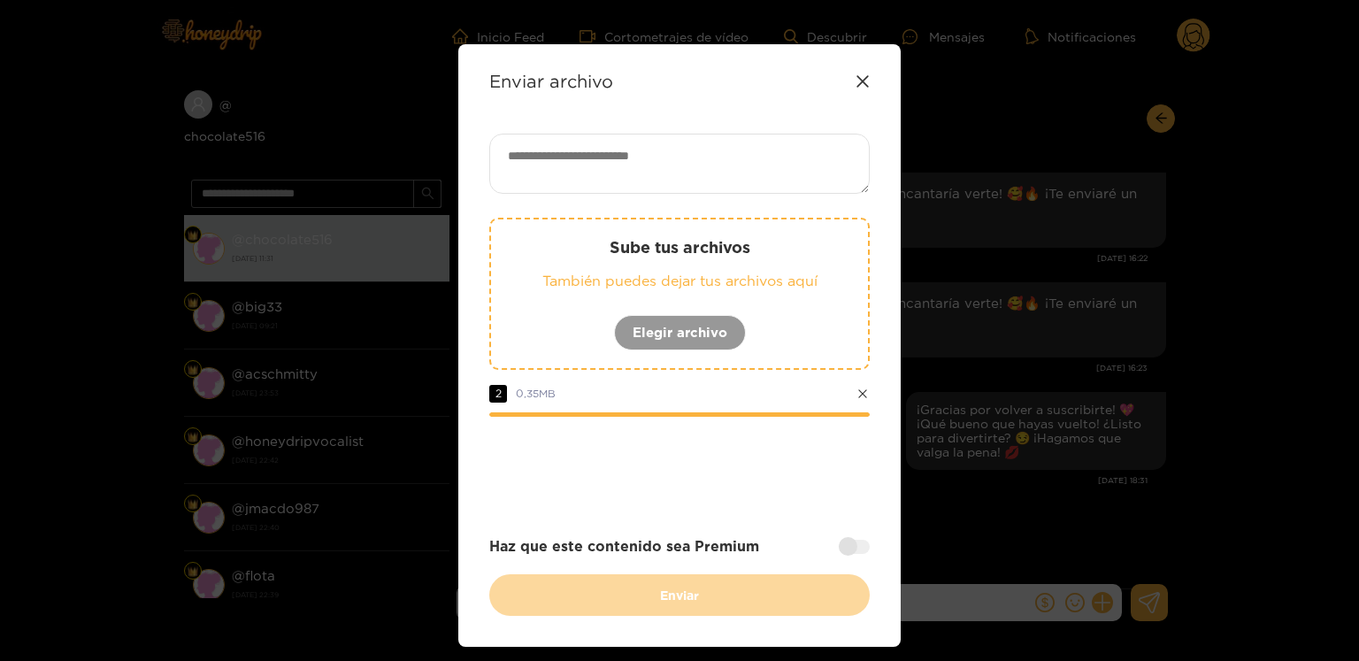
click at [844, 544] on div at bounding box center [854, 547] width 31 height 14
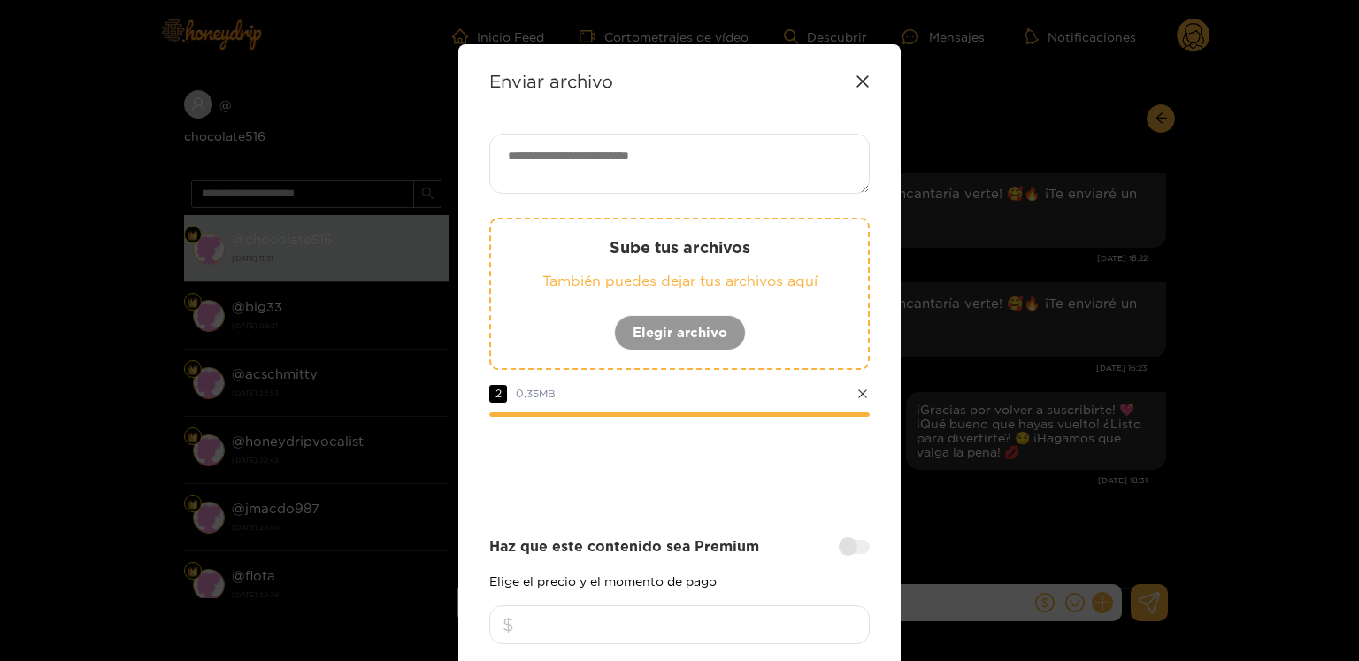
click at [686, 622] on input "number" at bounding box center [679, 624] width 380 height 39
type input "**"
click at [552, 165] on textarea at bounding box center [679, 164] width 380 height 60
paste textarea "**********"
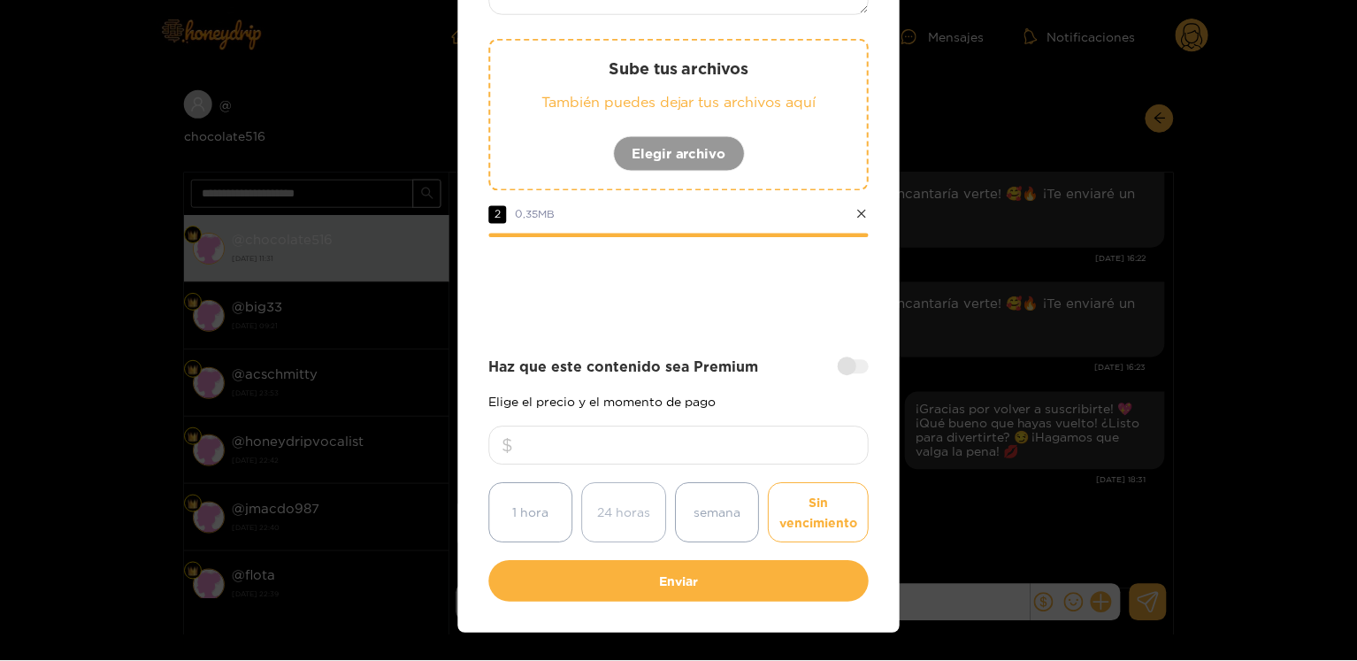
scroll to position [219, 0]
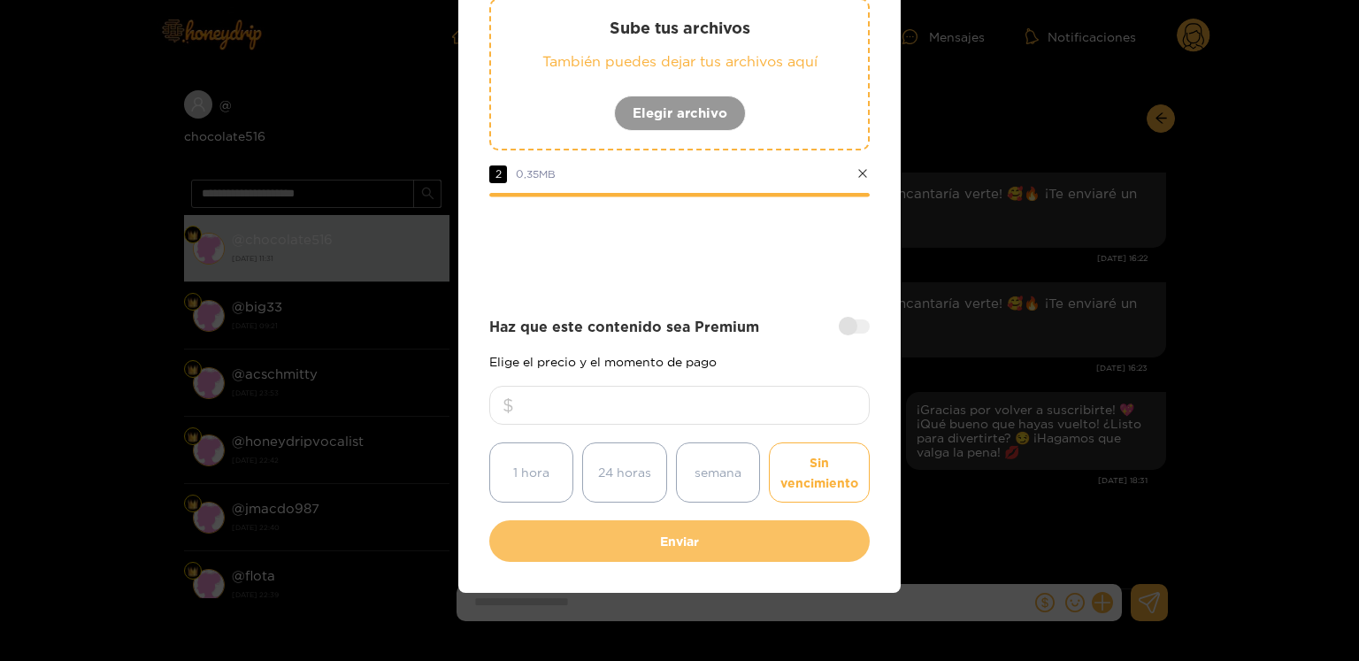
type textarea "**********"
click at [670, 534] on font "Enviar" at bounding box center [679, 540] width 39 height 13
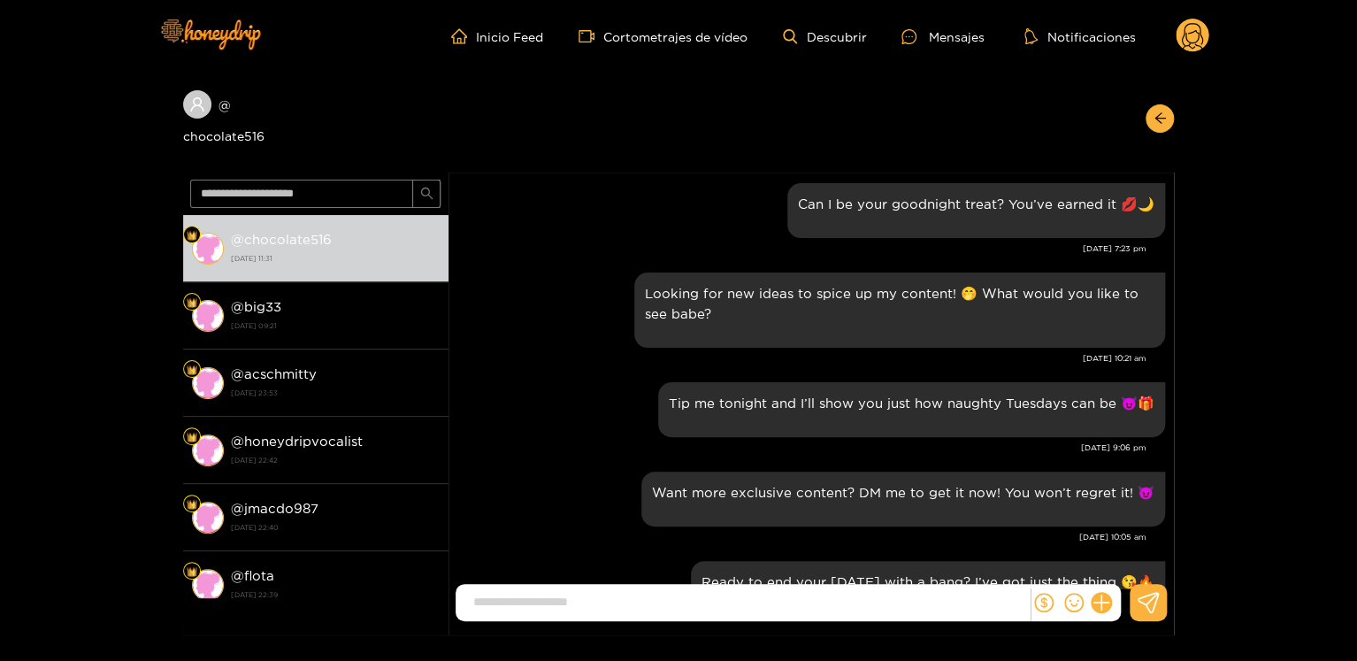
scroll to position [2493, 0]
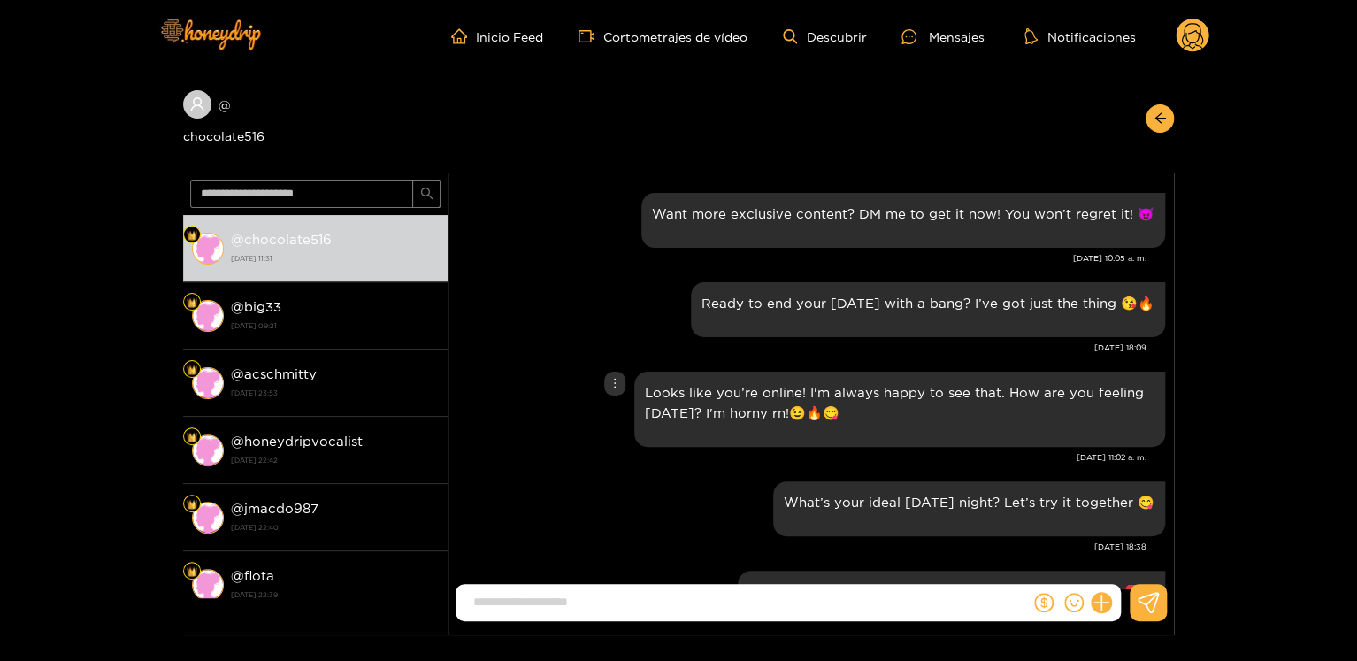
click at [568, 380] on div "Looks like you’re online! I'm always happy to see that. How are you feeling [DA…" at bounding box center [811, 409] width 708 height 84
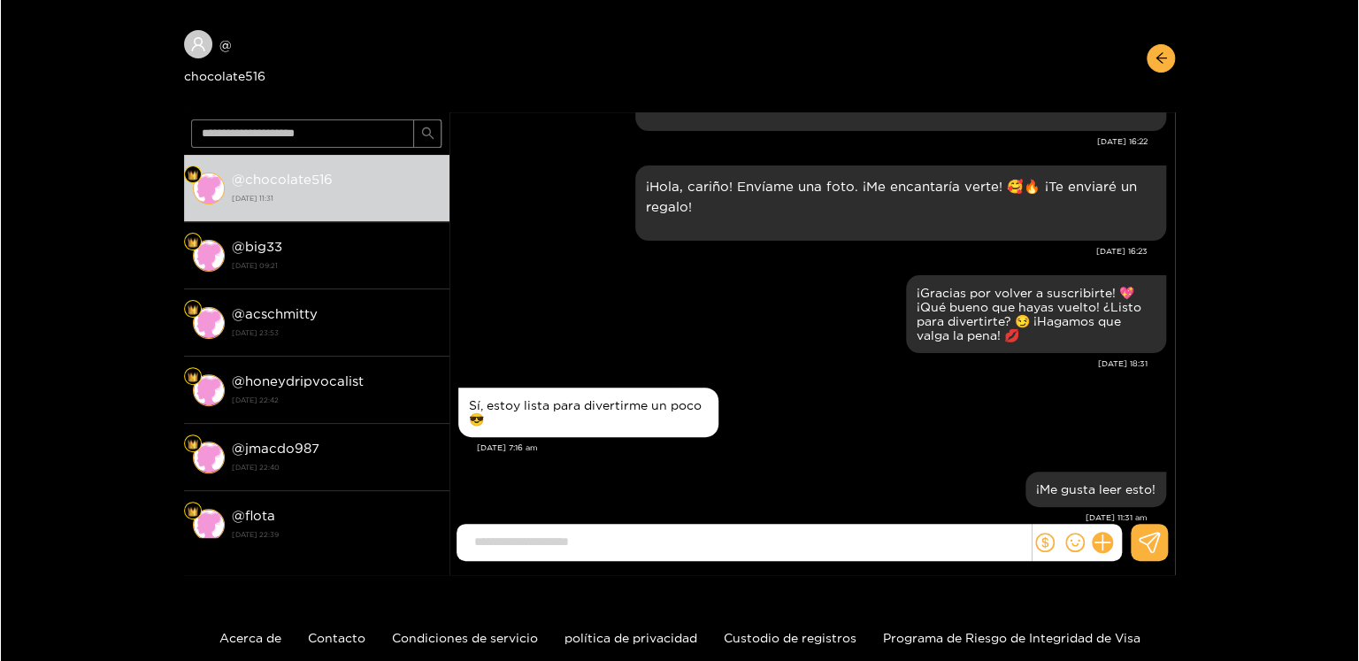
scroll to position [0, 0]
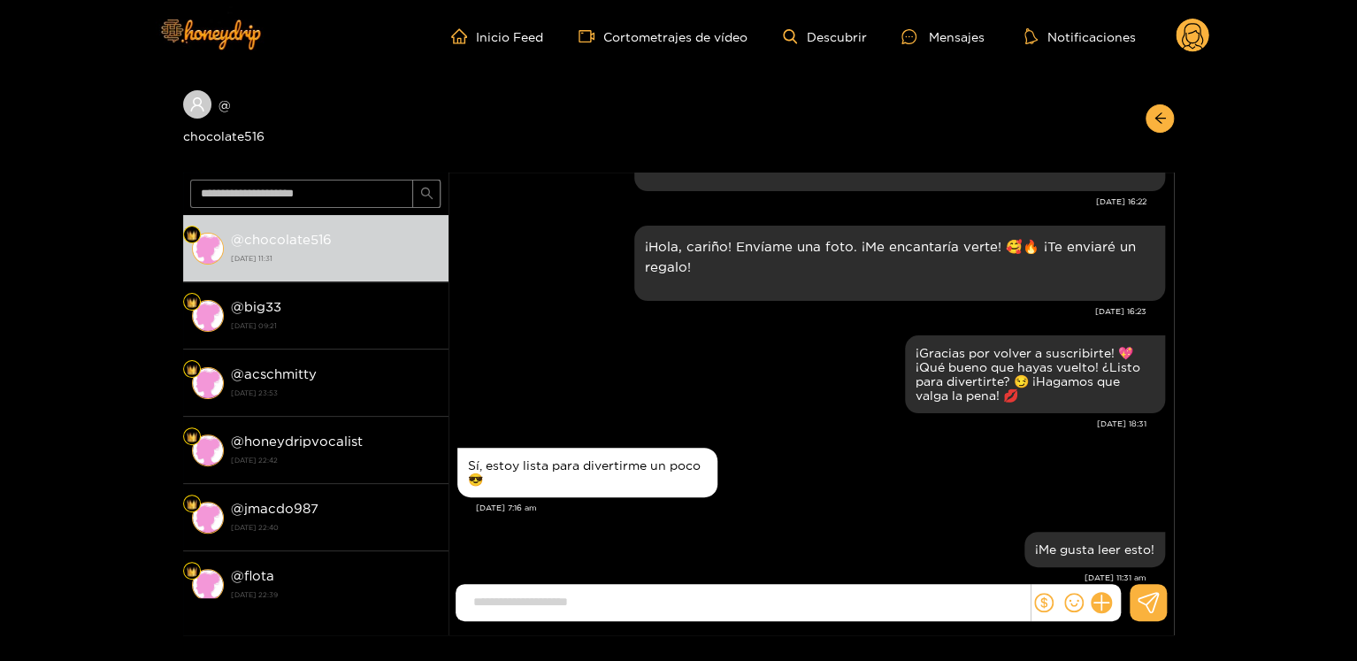
click at [1188, 48] on circle at bounding box center [1193, 36] width 34 height 34
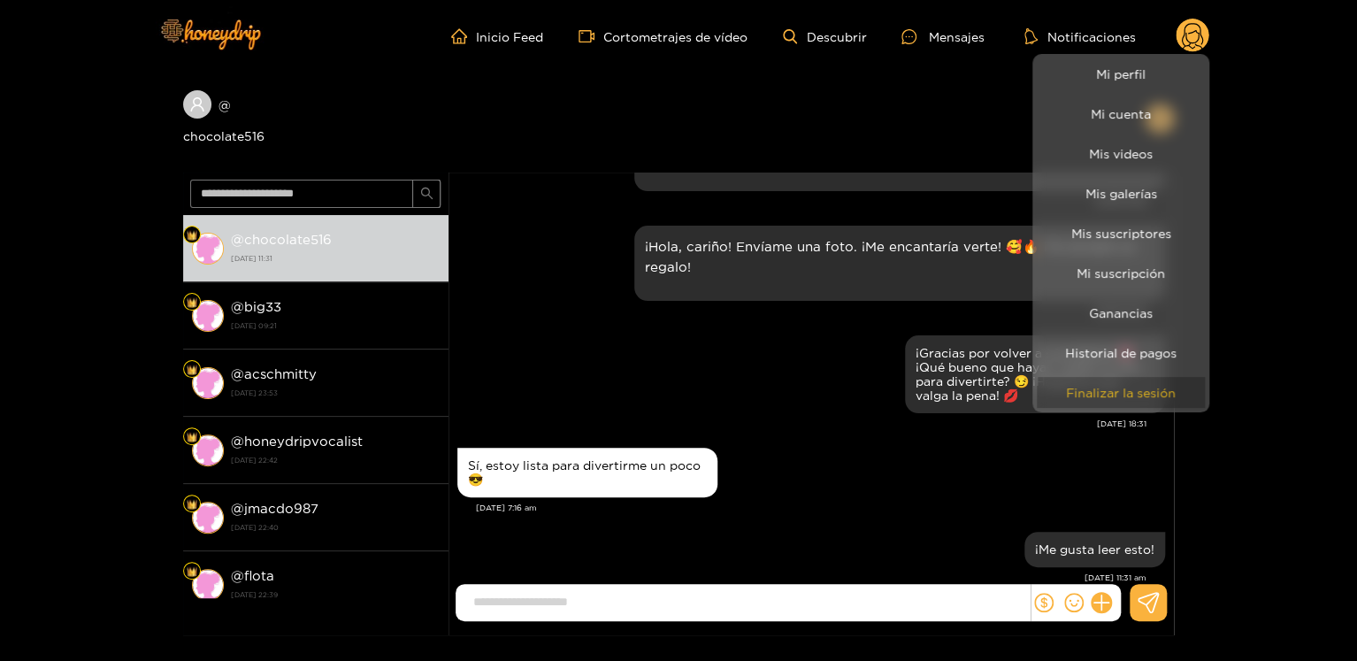
click at [1140, 382] on button "Finalizar la sesión" at bounding box center [1121, 392] width 168 height 31
